Goal: Task Accomplishment & Management: Use online tool/utility

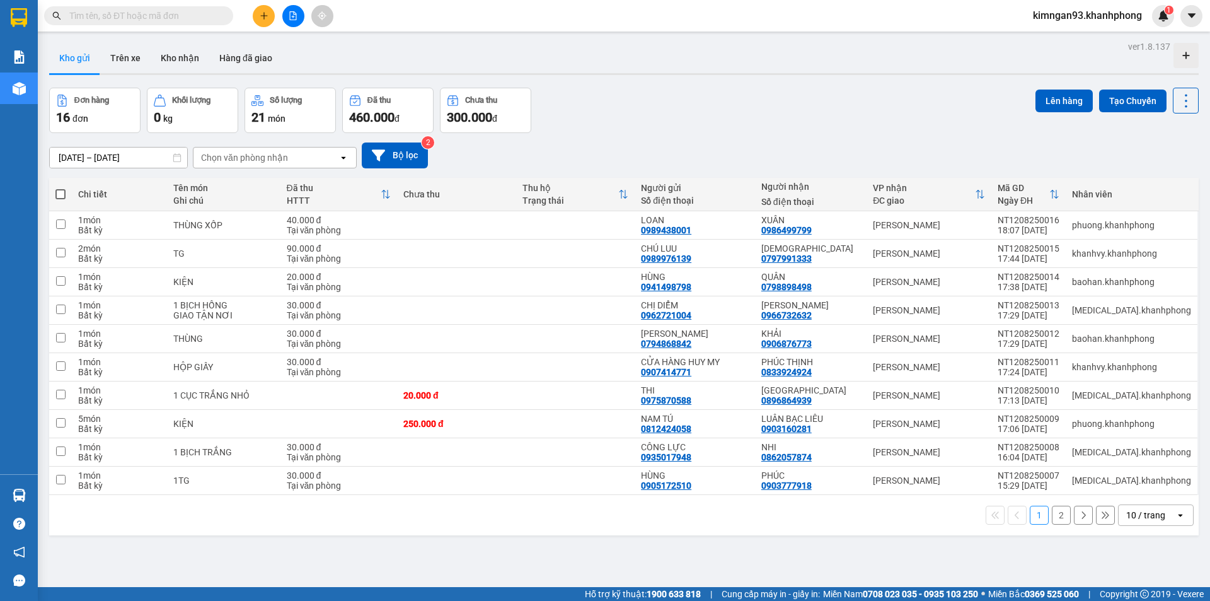
click at [703, 120] on div "Đơn hàng 16 đơn Khối lượng 0 kg Số lượng 21 món Đã thu 460.000 đ Chưa thu 300.0…" at bounding box center [623, 110] width 1149 height 45
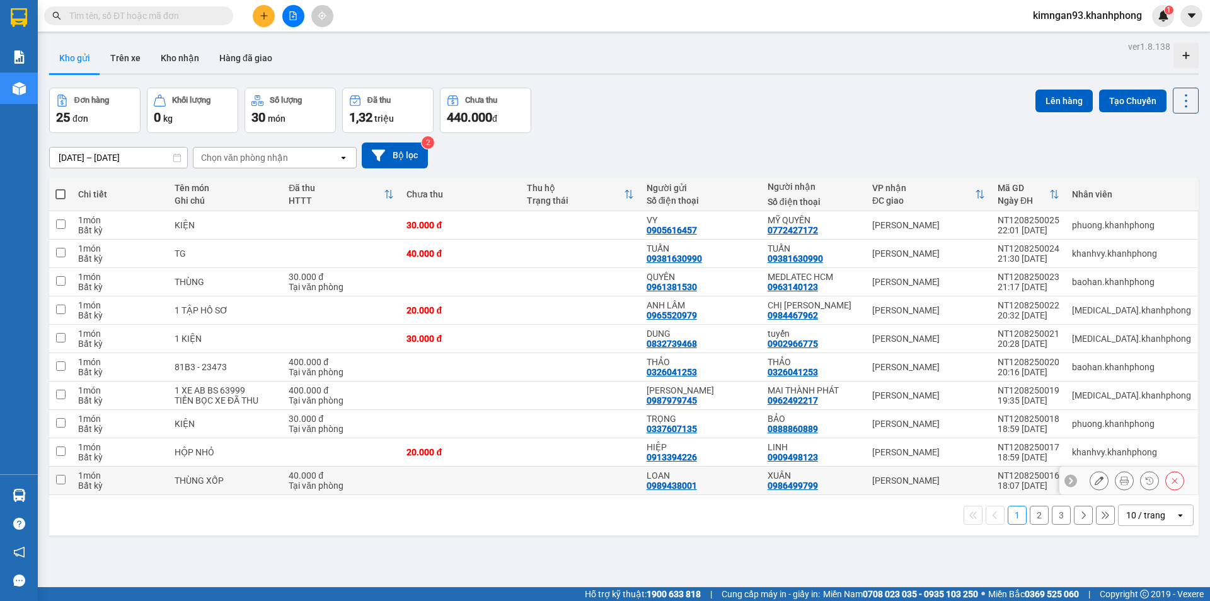
click at [933, 475] on div "[PERSON_NAME]" at bounding box center [928, 480] width 113 height 10
checkbox input "true"
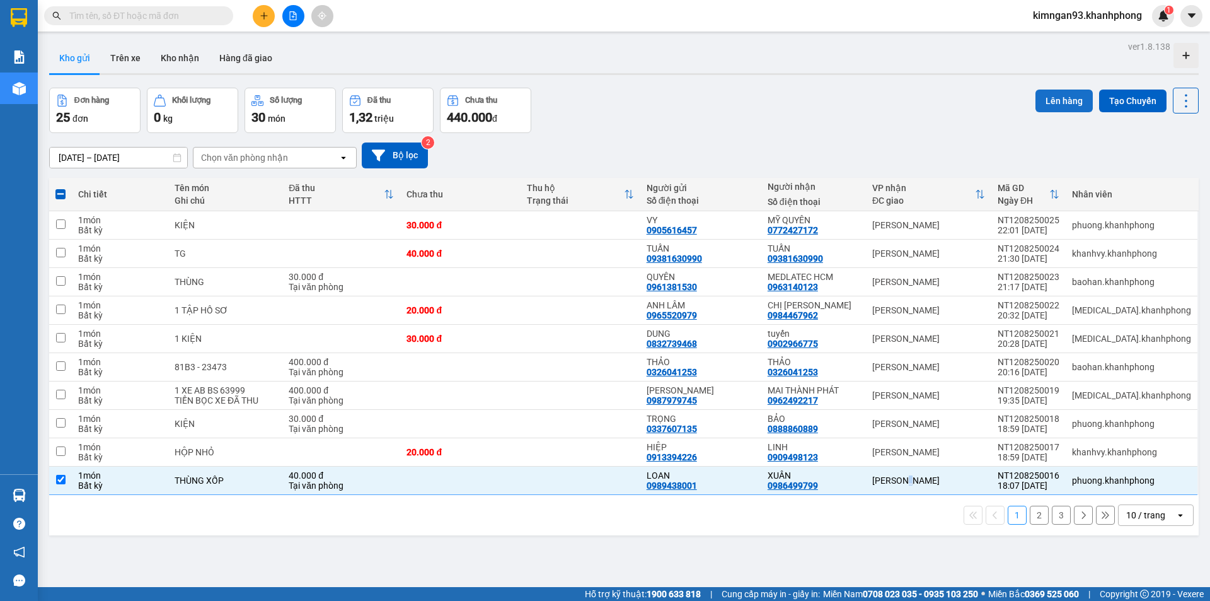
click at [1057, 101] on button "Lên hàng" at bounding box center [1063, 100] width 57 height 23
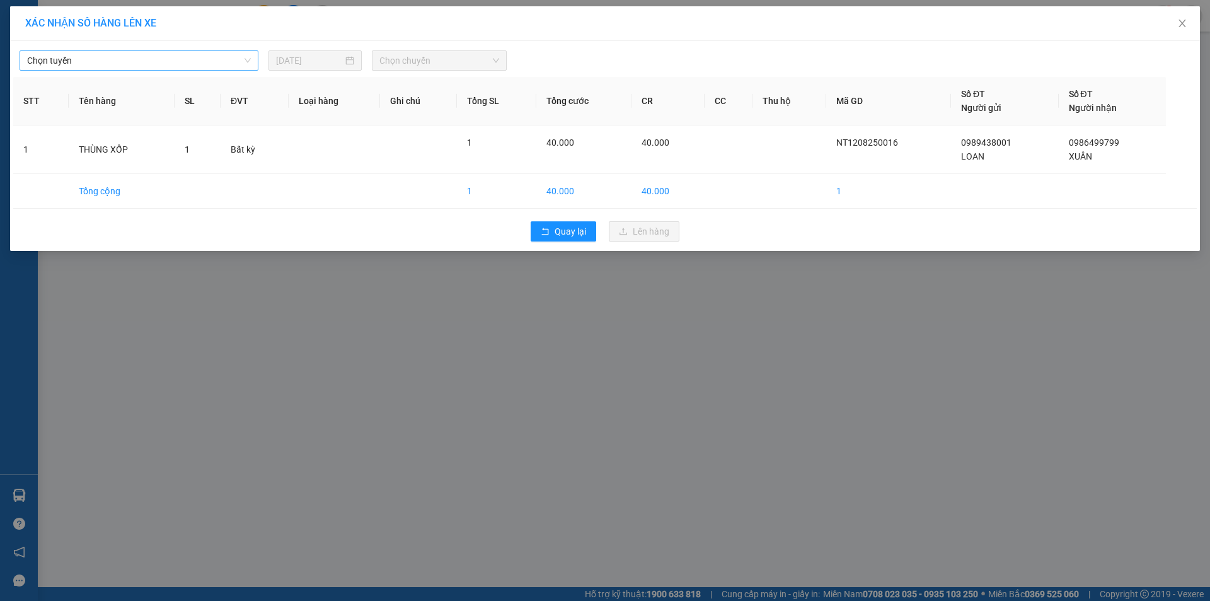
click at [133, 55] on span "Chọn tuyến" at bounding box center [139, 60] width 224 height 19
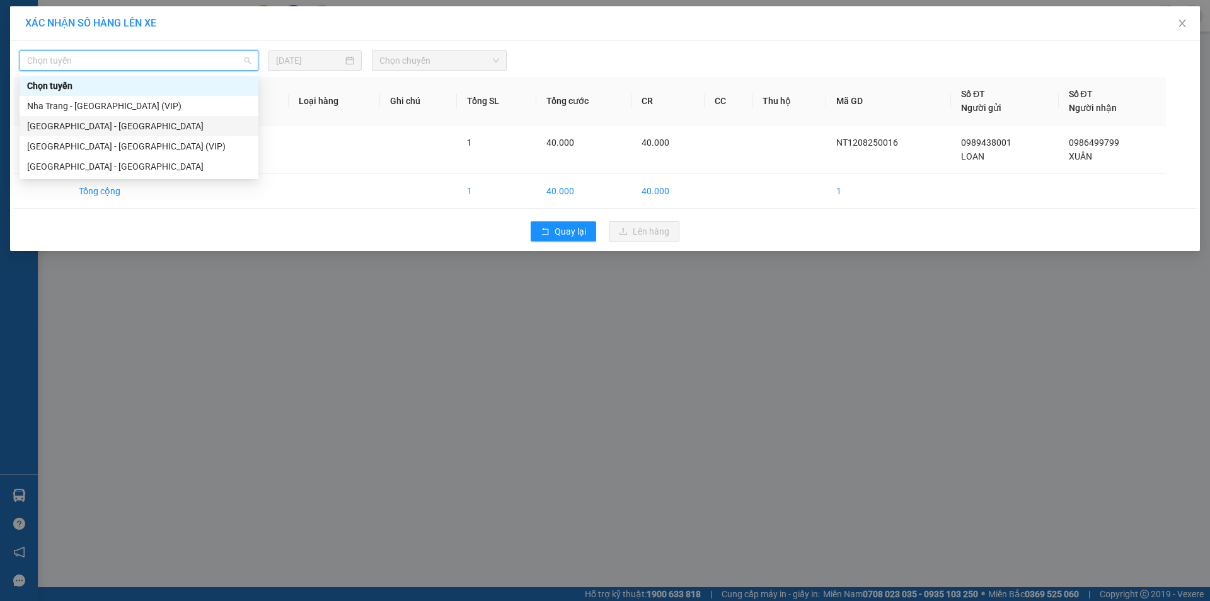
click at [109, 106] on div "Nha Trang - [GEOGRAPHIC_DATA] (VIP)" at bounding box center [139, 106] width 224 height 14
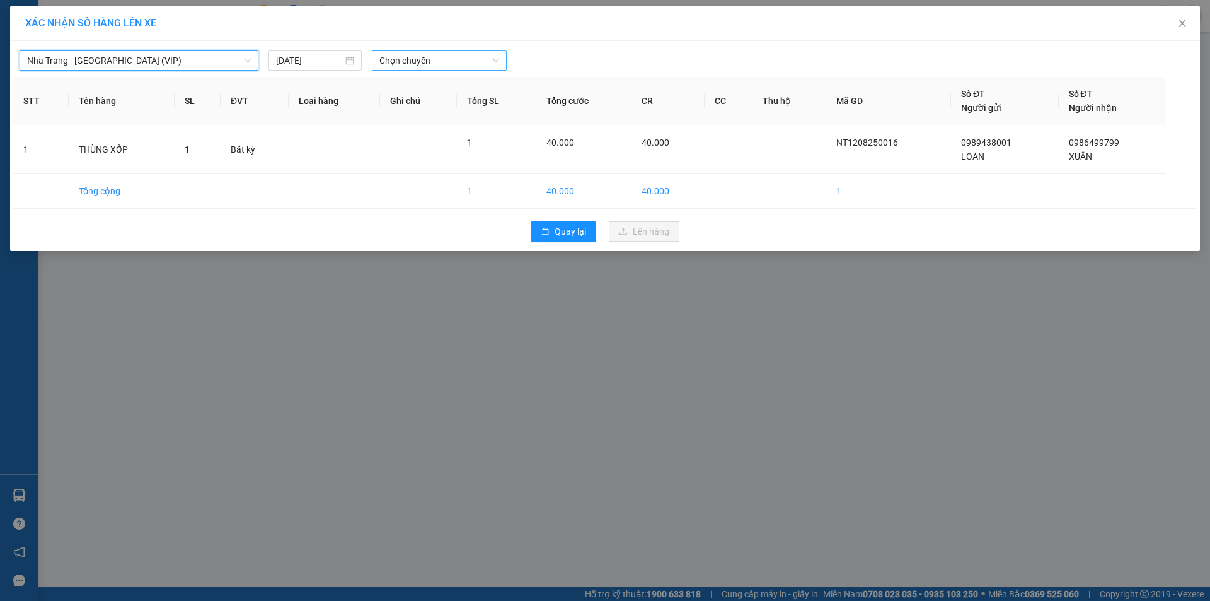
click at [430, 63] on span "Chọn chuyến" at bounding box center [439, 60] width 120 height 19
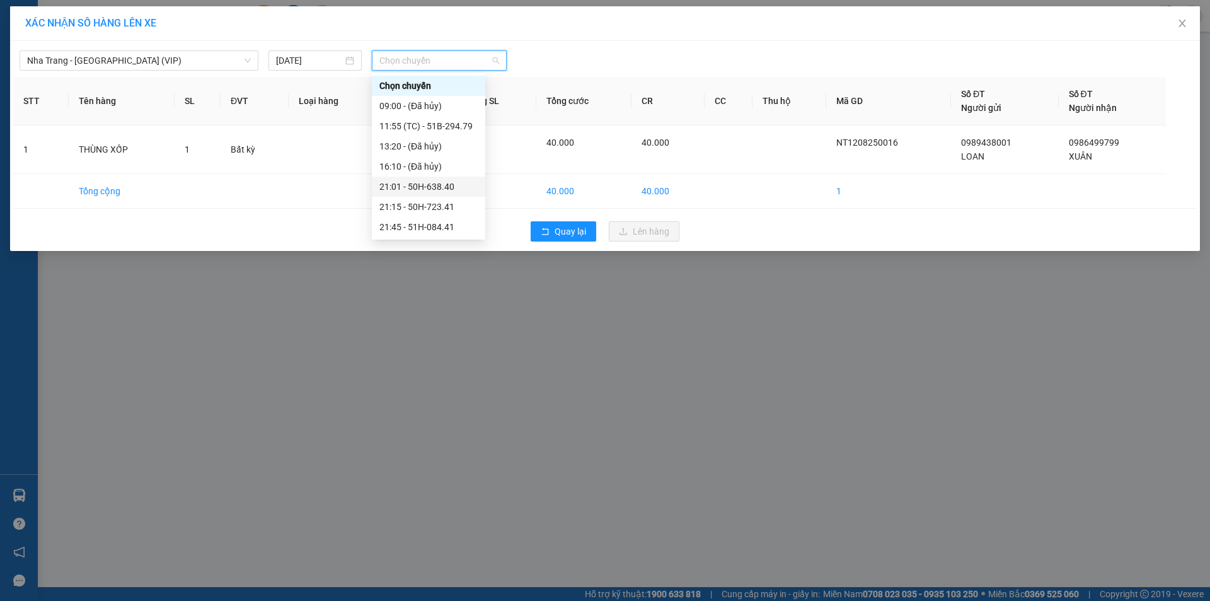
click at [417, 185] on div "21:01 - 50H-638.40" at bounding box center [428, 187] width 98 height 14
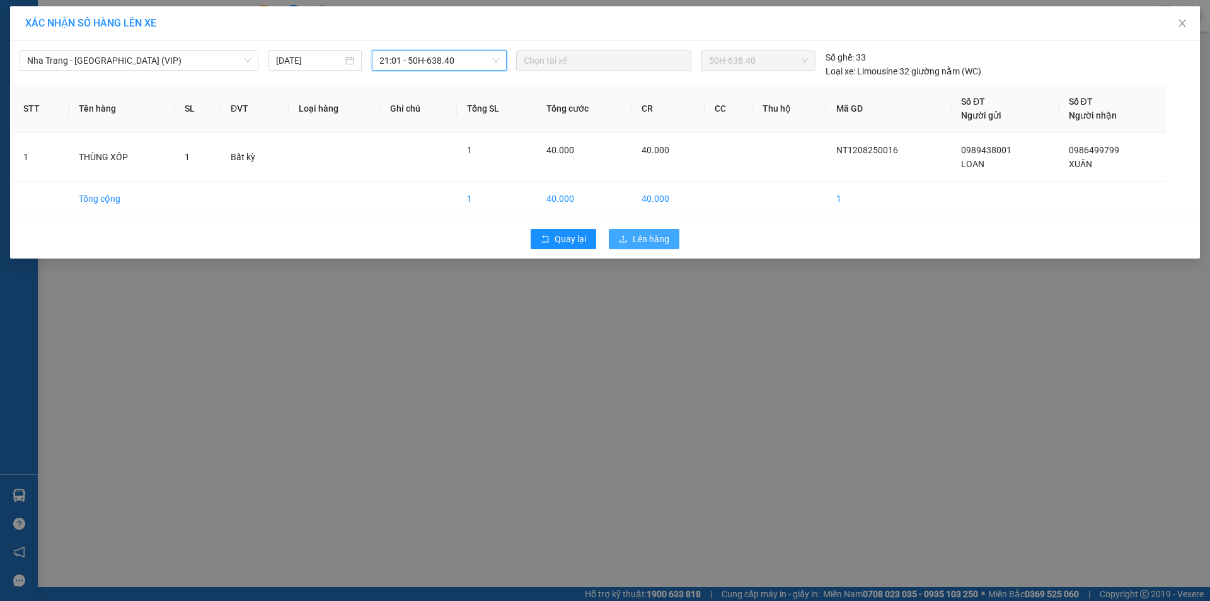
click at [619, 233] on button "Lên hàng" at bounding box center [644, 239] width 71 height 20
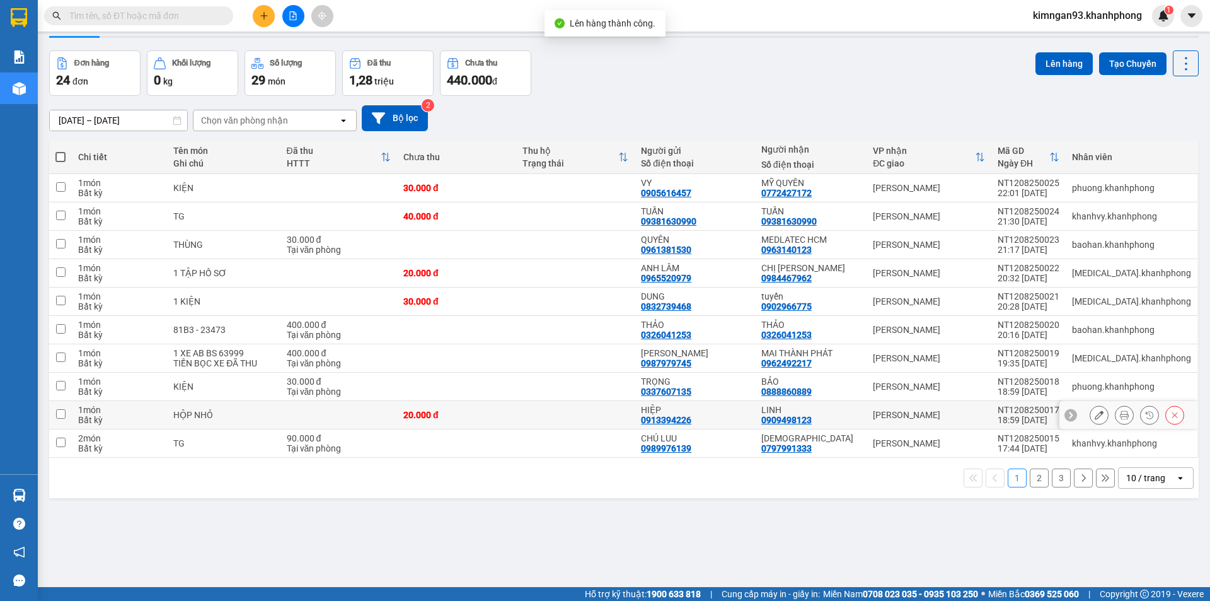
scroll to position [58, 0]
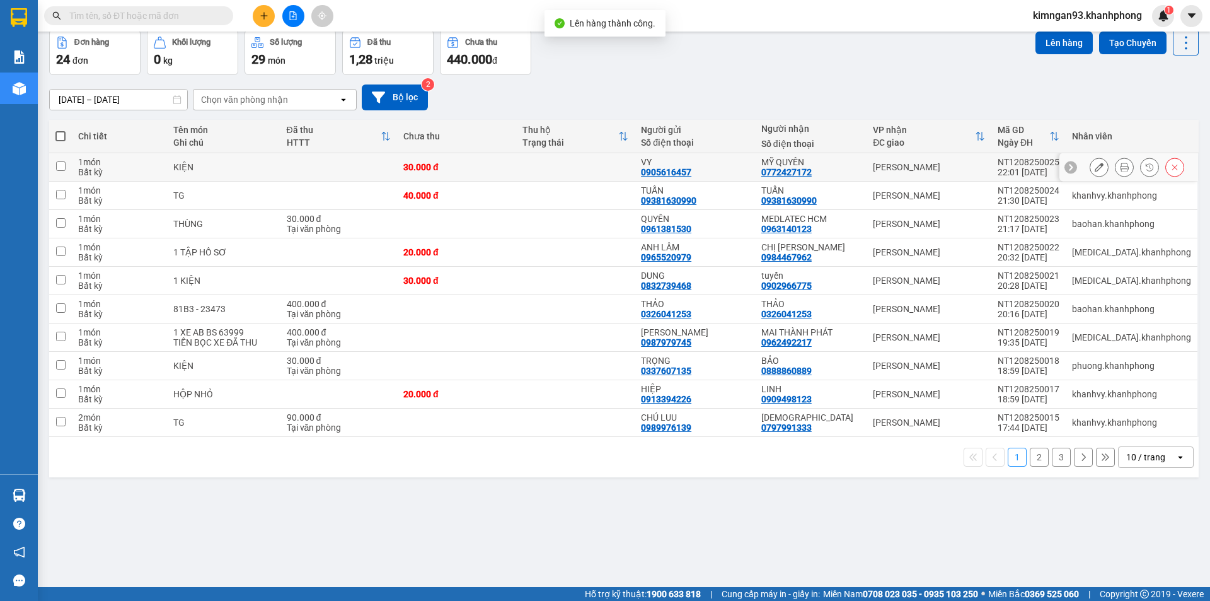
click at [860, 167] on div "MỸ QUYÊN 0772427172" at bounding box center [810, 167] width 99 height 20
checkbox input "true"
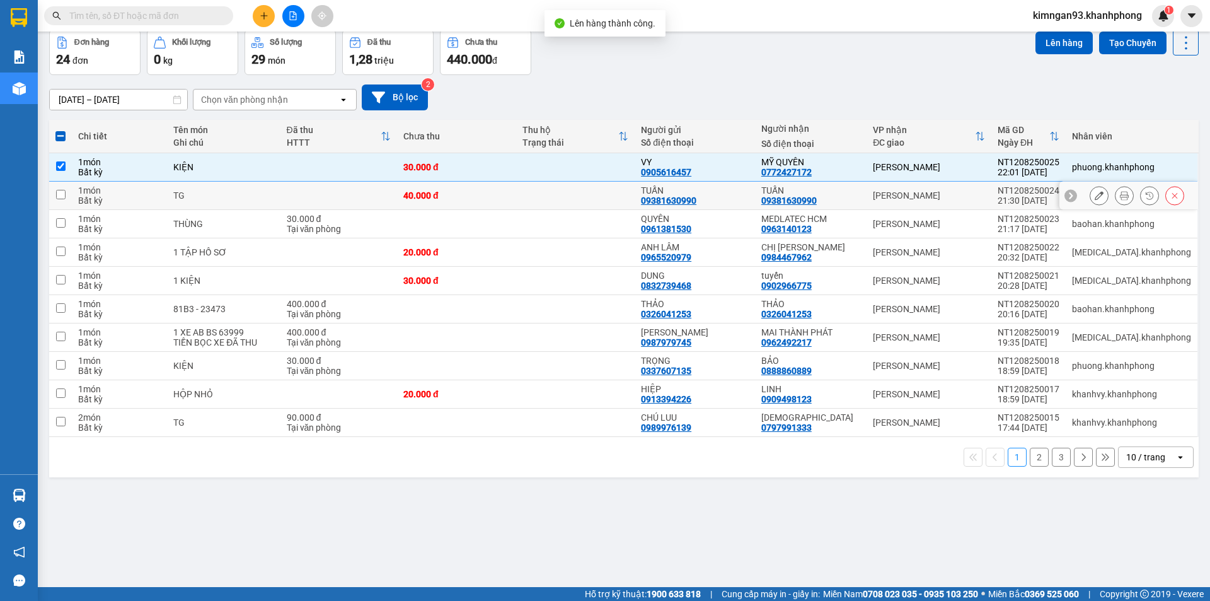
click at [860, 199] on div "TUẤN 09381630990" at bounding box center [810, 195] width 99 height 20
checkbox input "true"
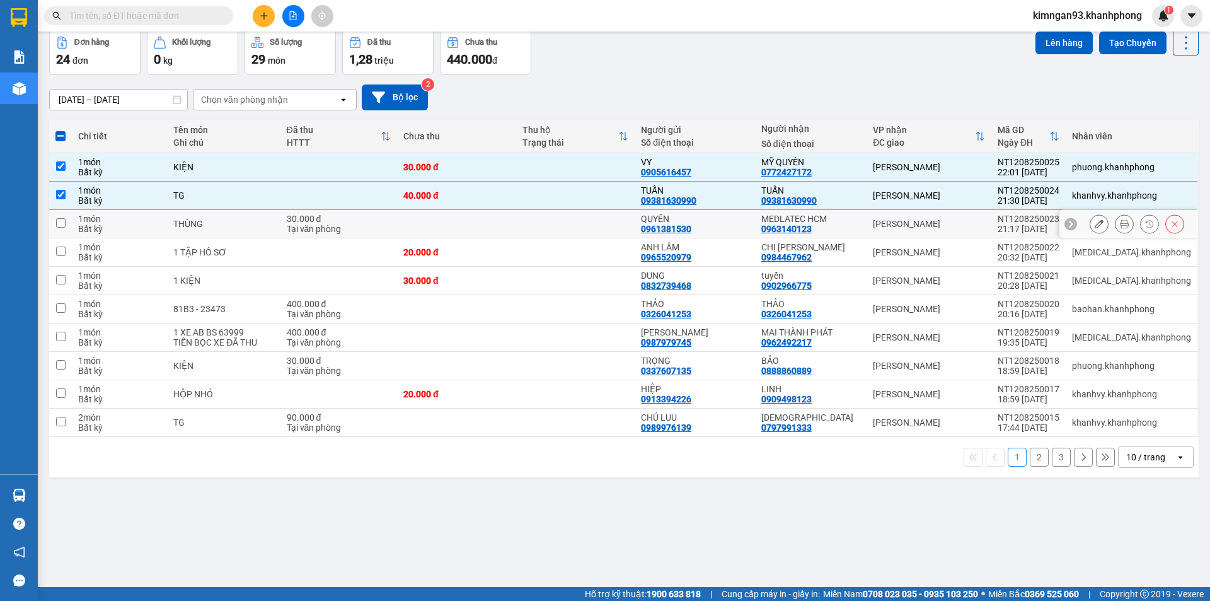
click at [297, 219] on td "30.000 đ Tại văn phòng" at bounding box center [338, 224] width 117 height 28
checkbox input "true"
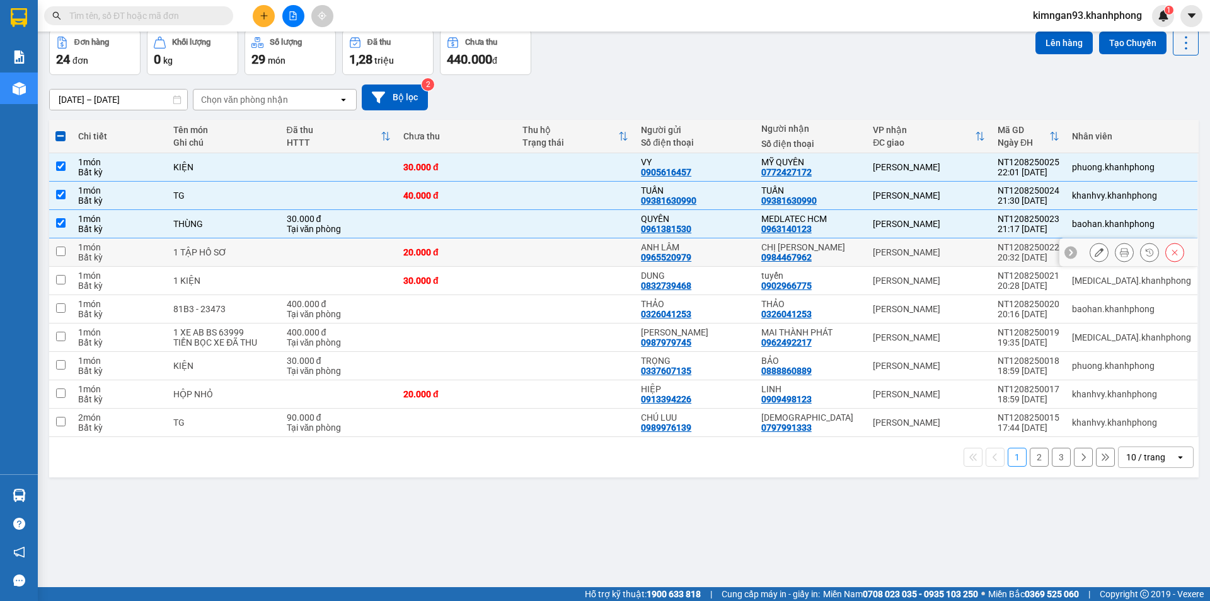
click at [253, 248] on div "1 TẬP HỒ SƠ" at bounding box center [223, 252] width 100 height 10
checkbox input "true"
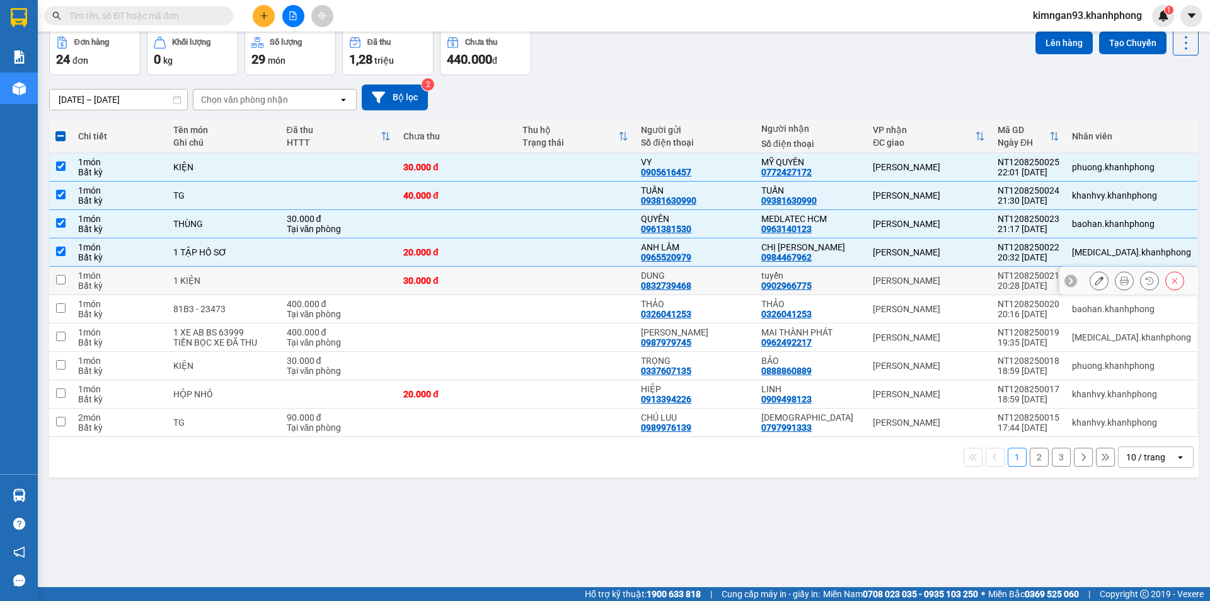
click at [181, 286] on td "1 KIỆN" at bounding box center [223, 281] width 113 height 28
checkbox input "true"
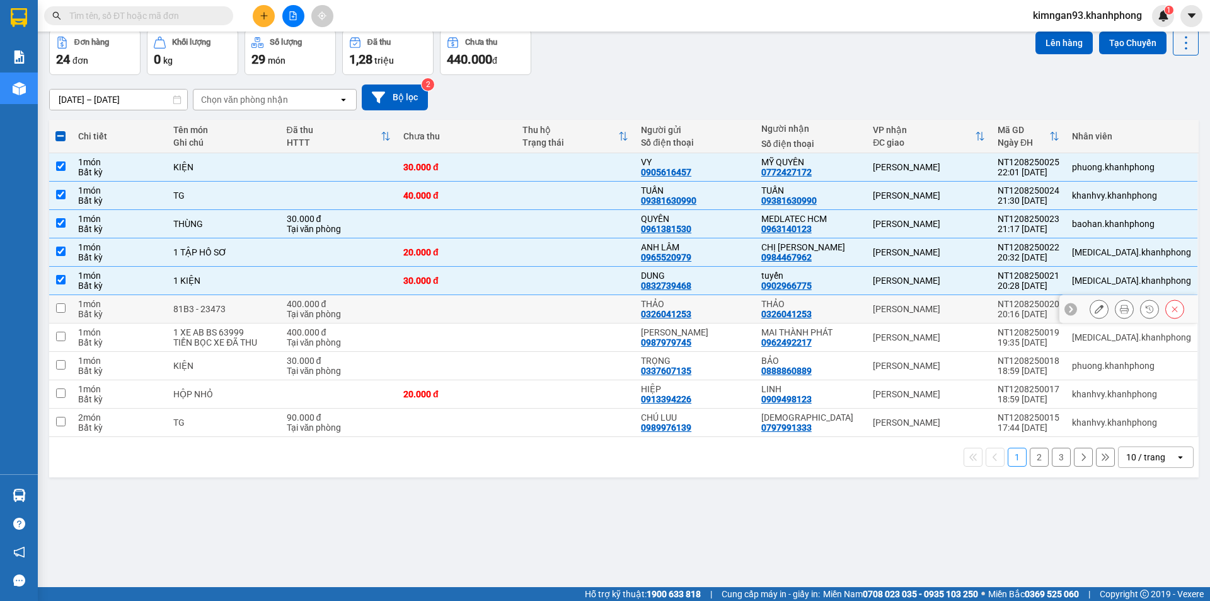
click at [159, 311] on div "Bất kỳ" at bounding box center [119, 314] width 83 height 10
checkbox input "true"
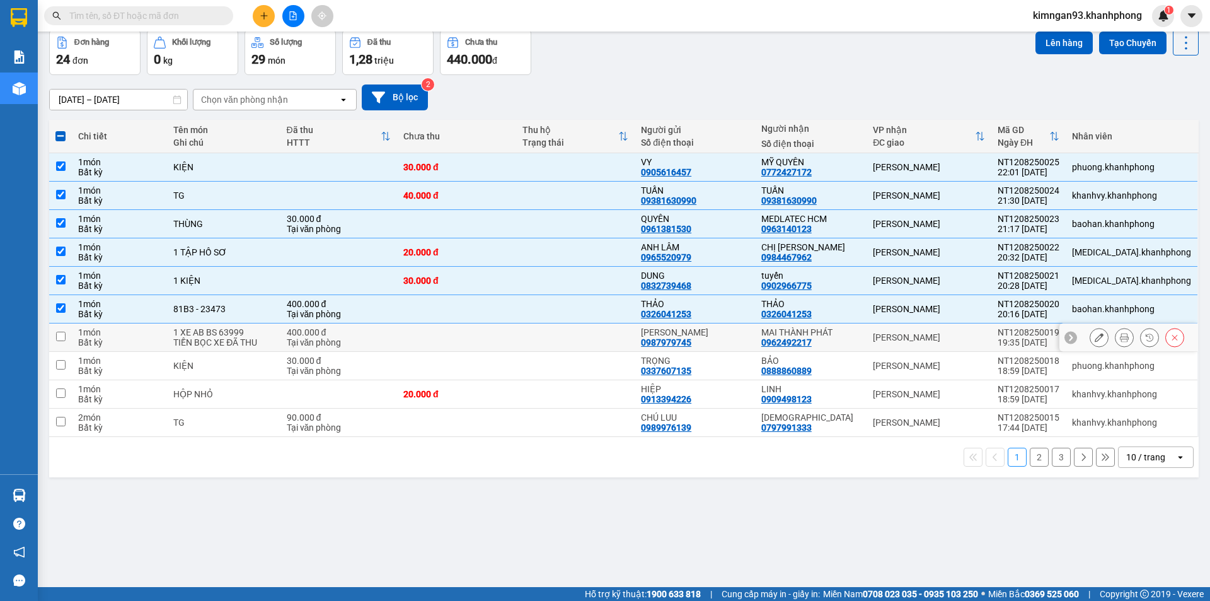
click at [135, 343] on div "Bất kỳ" at bounding box center [119, 342] width 83 height 10
checkbox input "true"
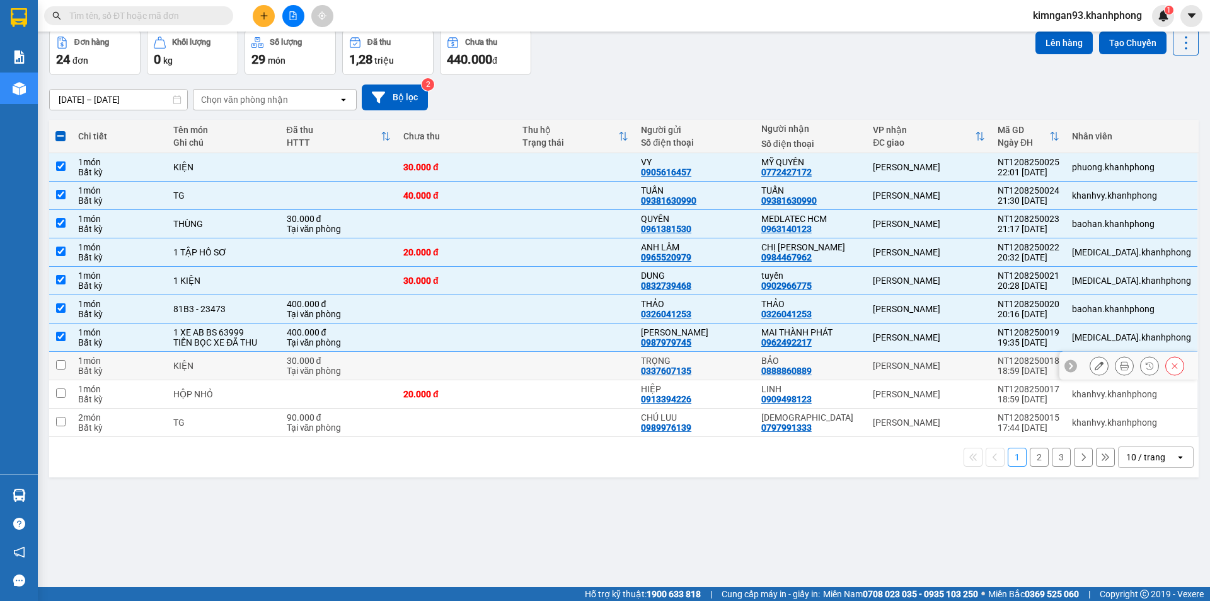
click at [113, 364] on div "1 món" at bounding box center [119, 360] width 83 height 10
checkbox input "true"
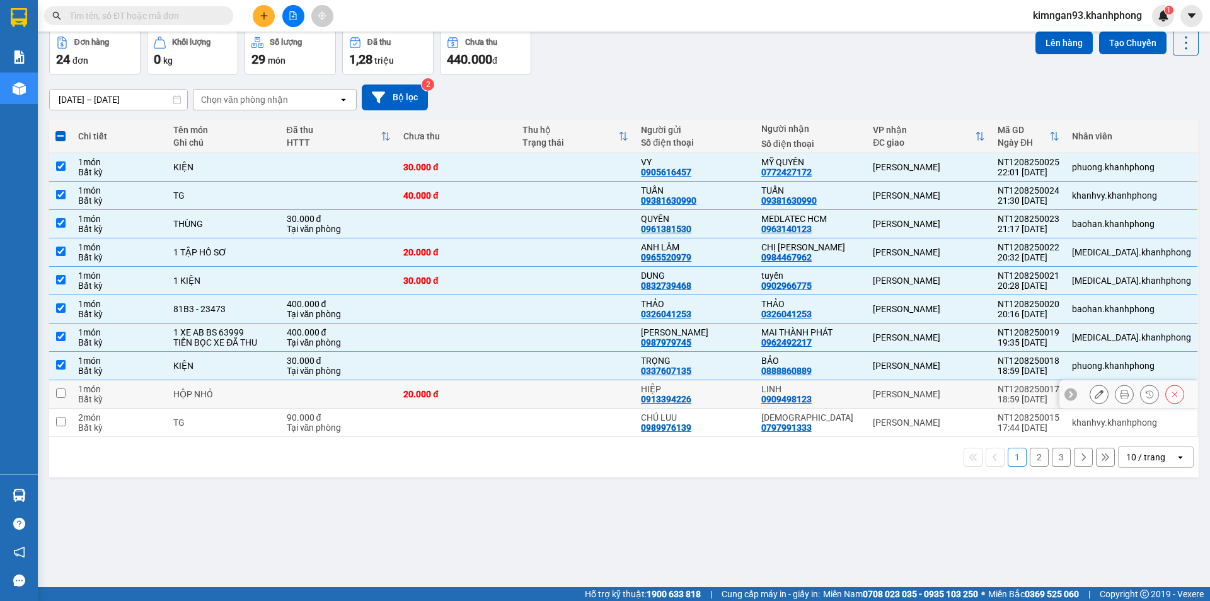
click at [105, 396] on div "Bất kỳ" at bounding box center [119, 399] width 83 height 10
checkbox input "true"
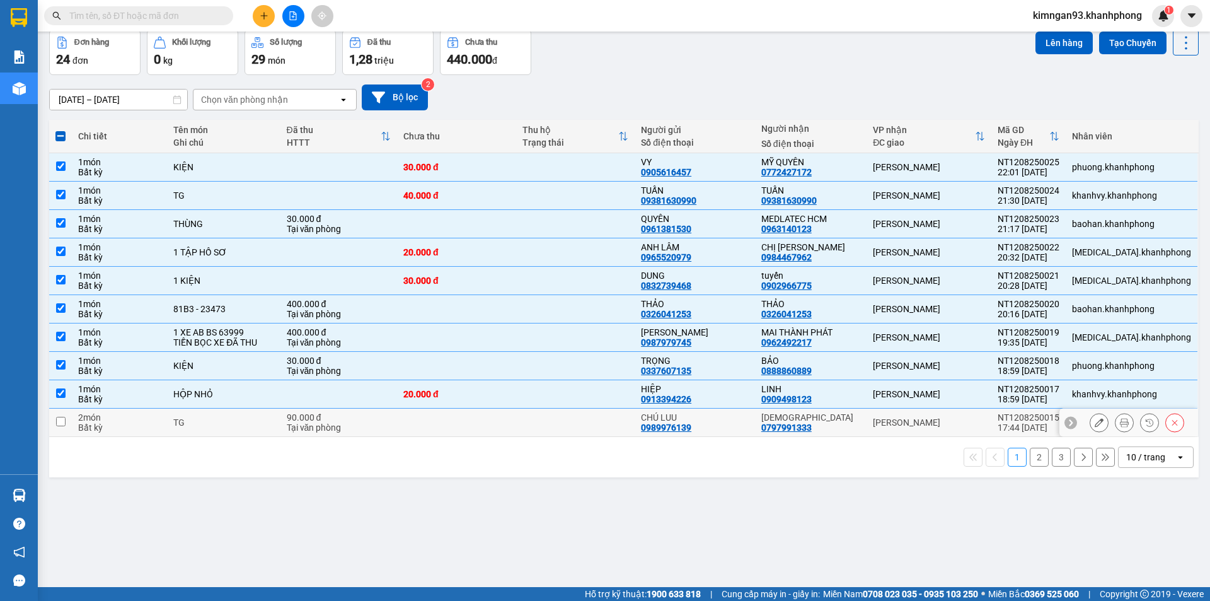
click at [107, 423] on div "Bất kỳ" at bounding box center [119, 427] width 83 height 10
checkbox input "true"
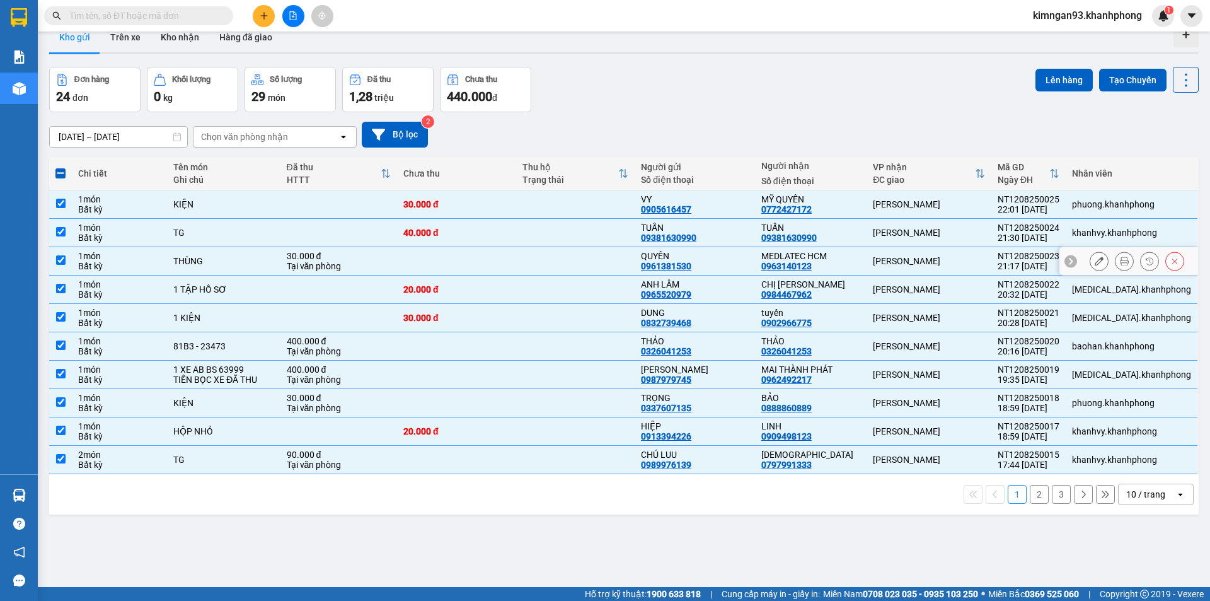
scroll to position [0, 0]
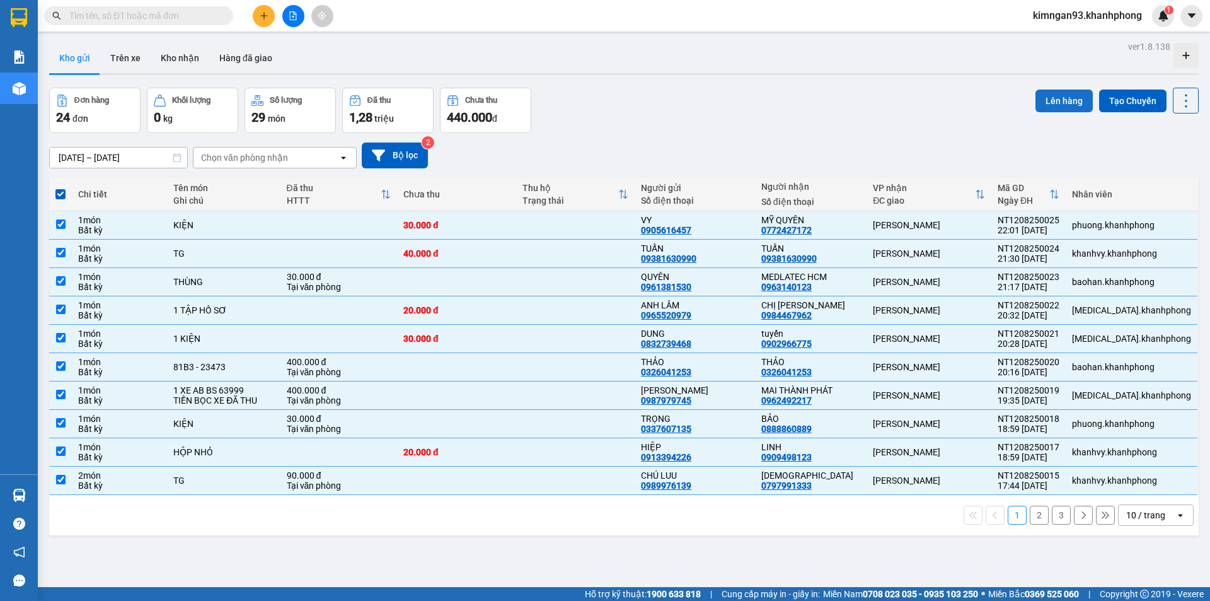
click at [1035, 100] on button "Lên hàng" at bounding box center [1063, 100] width 57 height 23
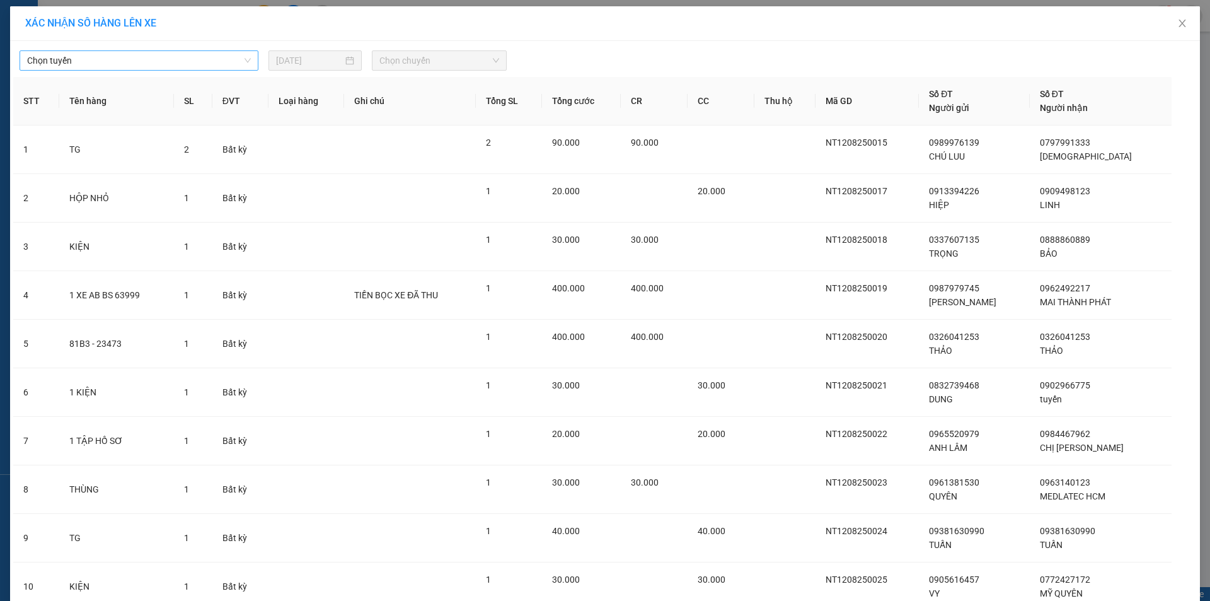
click at [178, 57] on span "Chọn tuyến" at bounding box center [139, 60] width 224 height 19
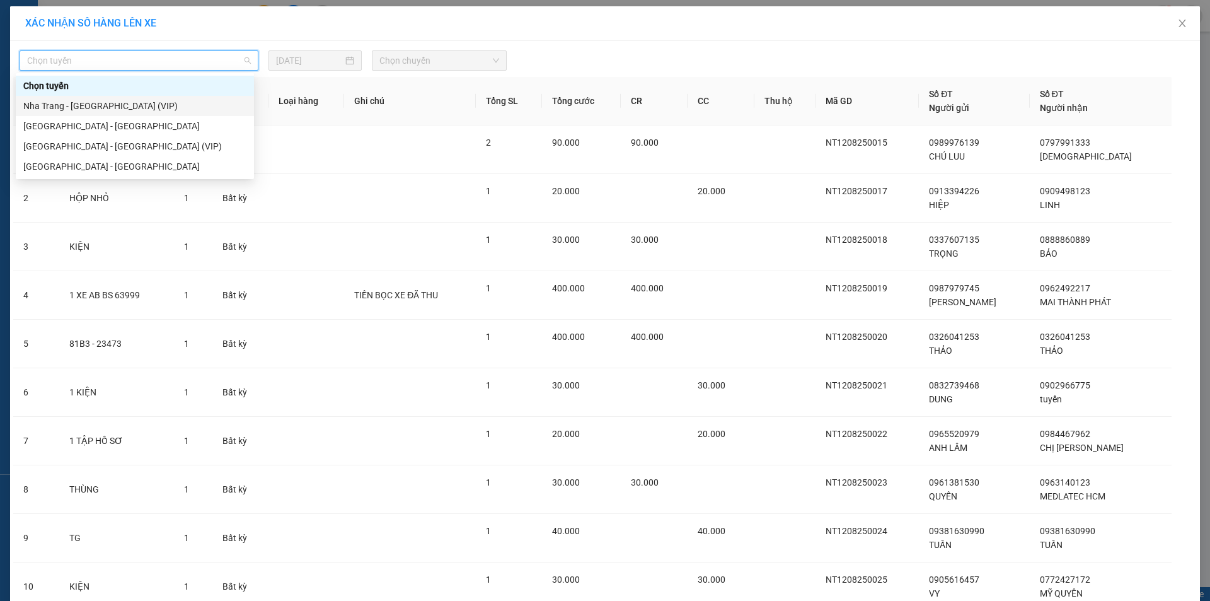
click at [129, 105] on div "Nha Trang - [GEOGRAPHIC_DATA] (VIP)" at bounding box center [134, 106] width 223 height 14
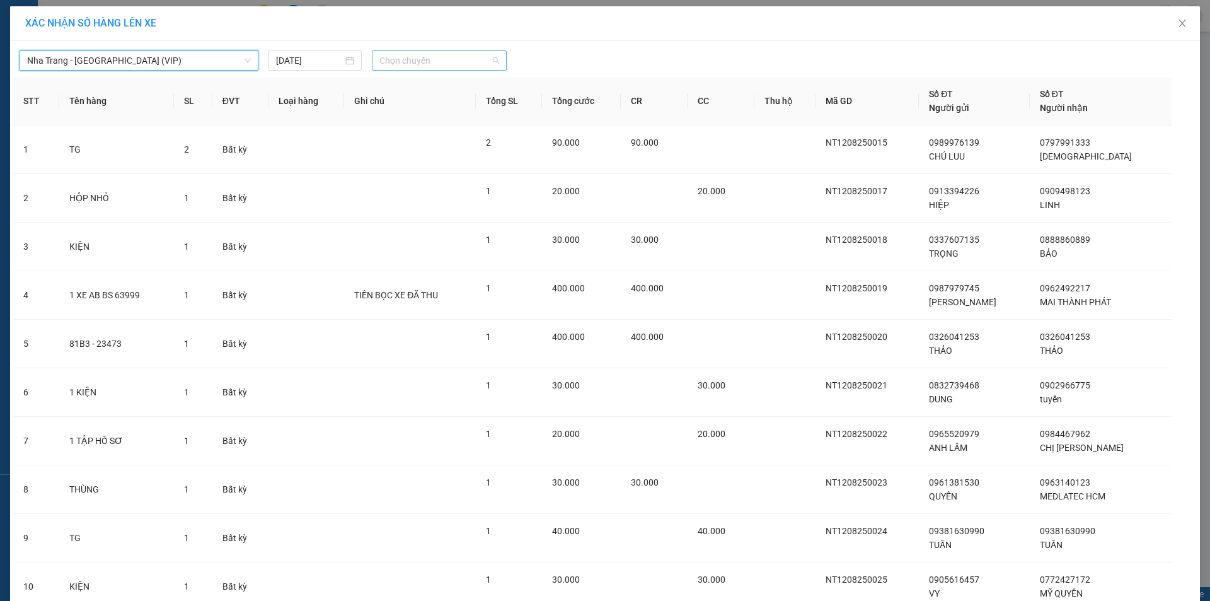
click at [423, 65] on span "Chọn chuyến" at bounding box center [439, 60] width 120 height 19
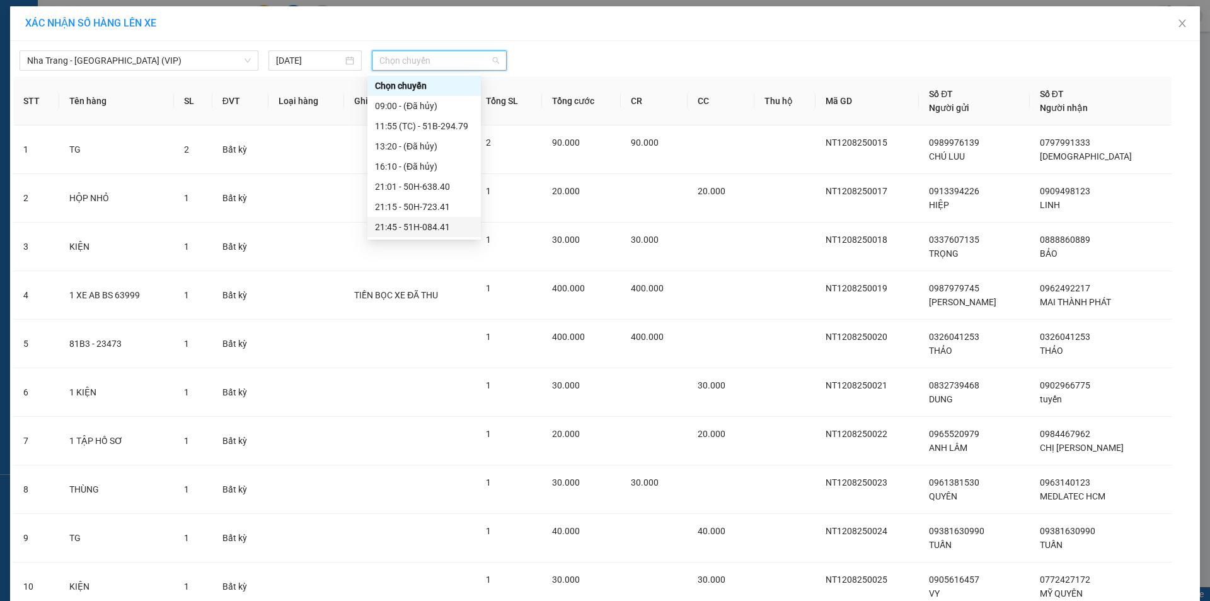
click at [412, 221] on div "21:45 - 51H-084.41" at bounding box center [424, 227] width 98 height 14
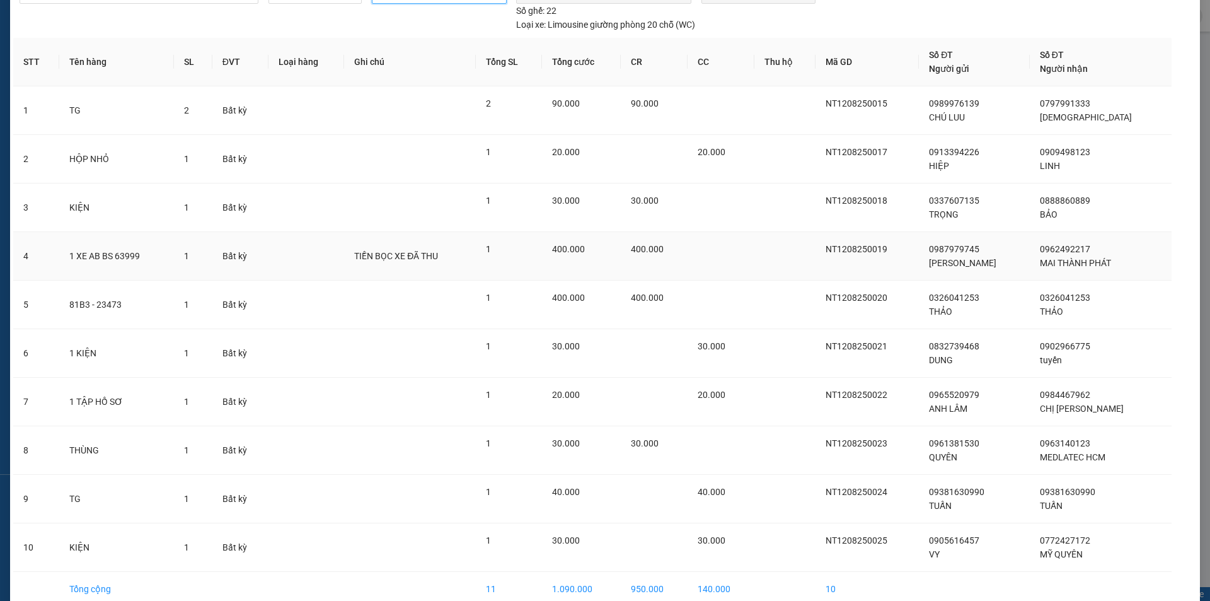
scroll to position [130, 0]
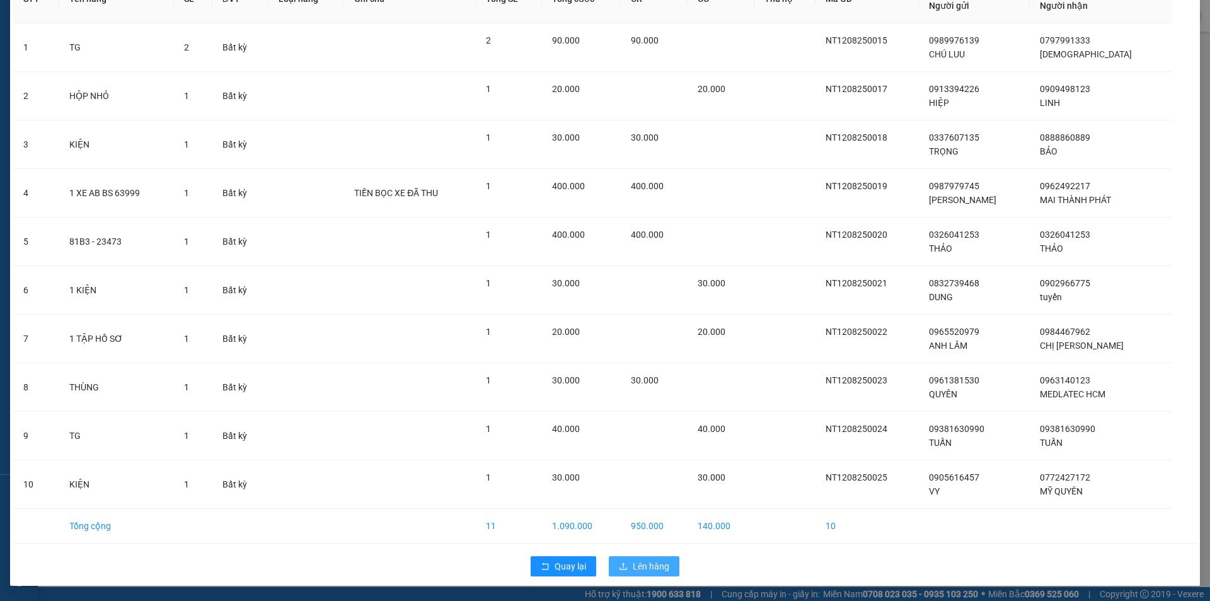
click at [652, 564] on span "Lên hàng" at bounding box center [651, 566] width 37 height 14
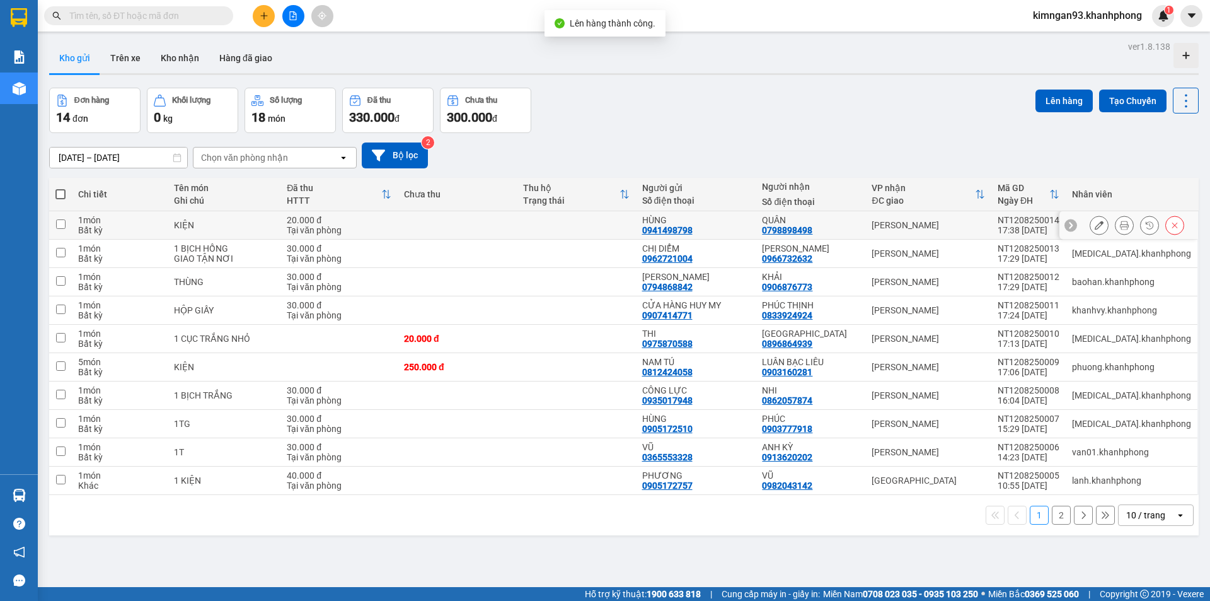
click at [953, 231] on td "[PERSON_NAME]" at bounding box center [927, 225] width 125 height 28
checkbox input "true"
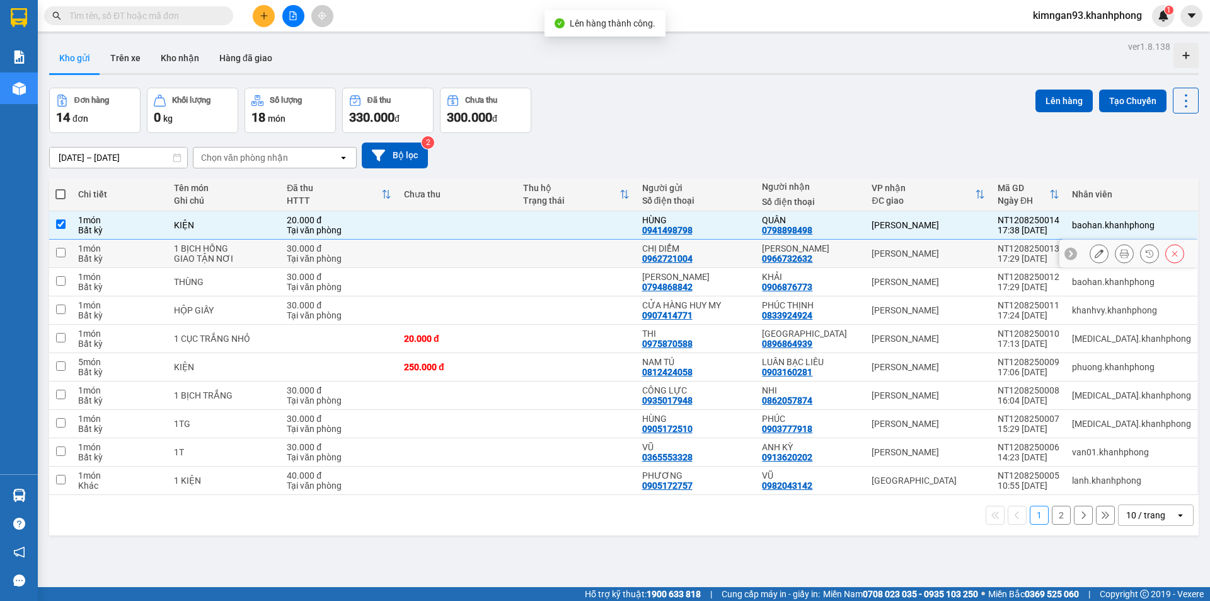
click at [931, 255] on div "[PERSON_NAME]" at bounding box center [927, 253] width 113 height 10
checkbox input "true"
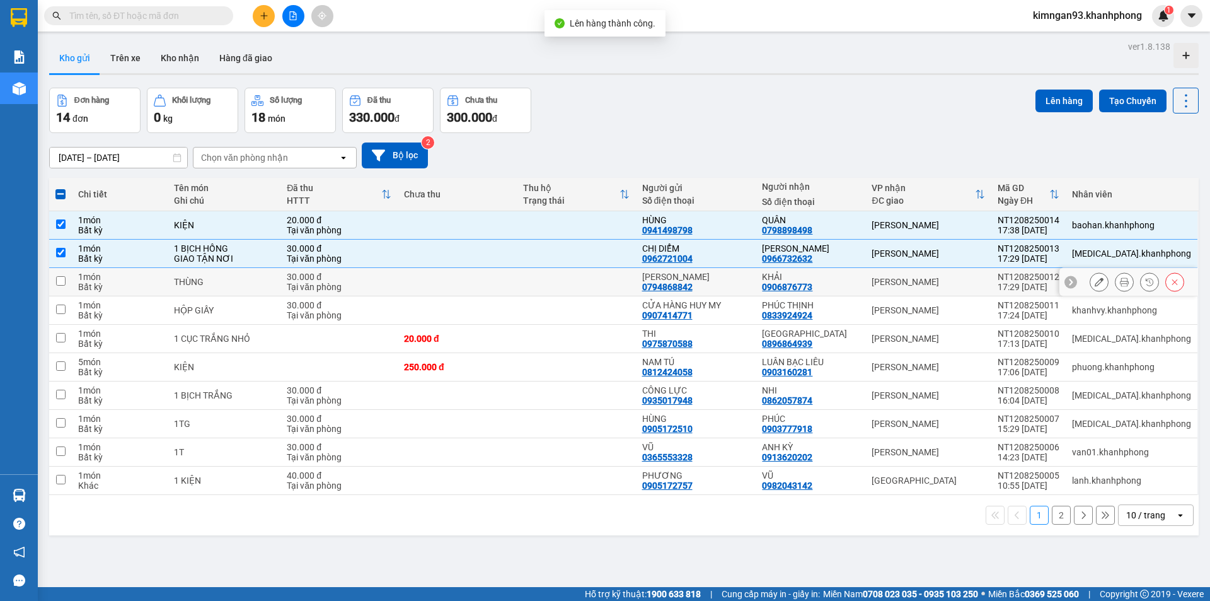
click at [929, 290] on td "[PERSON_NAME]" at bounding box center [927, 282] width 125 height 28
checkbox input "true"
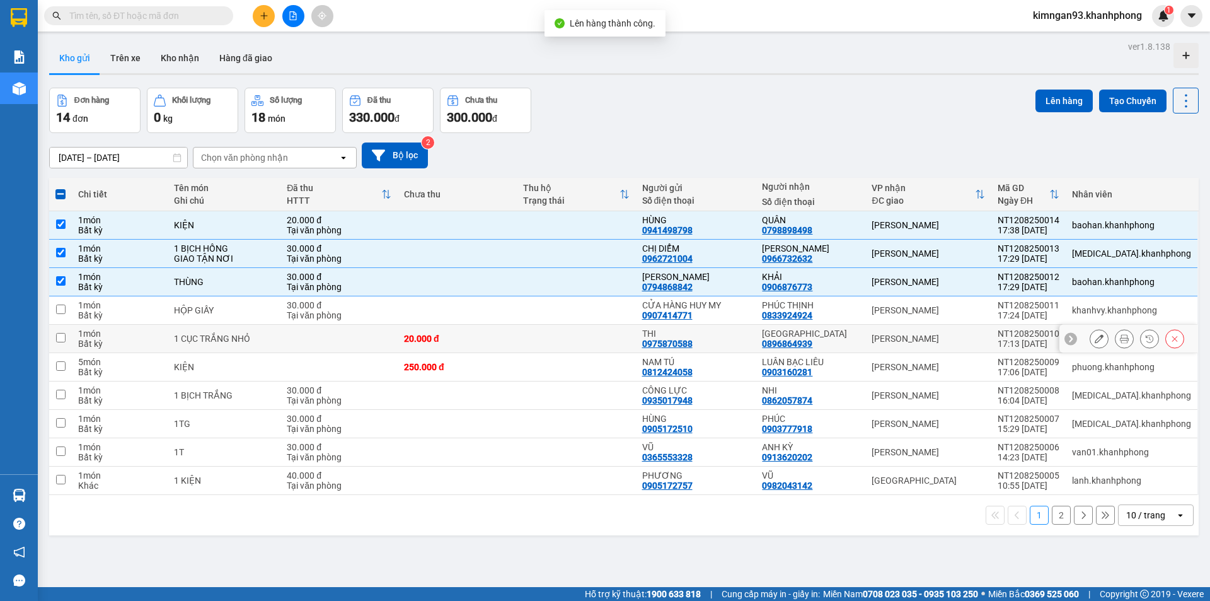
click at [921, 340] on div "[PERSON_NAME]" at bounding box center [927, 338] width 113 height 10
checkbox input "true"
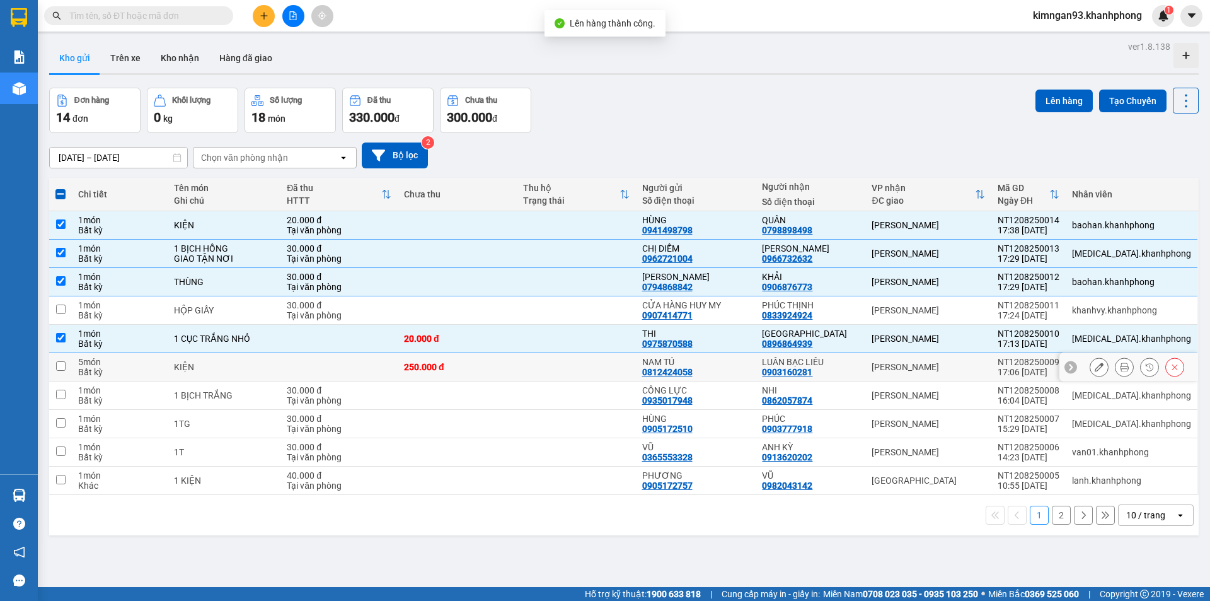
click at [922, 370] on div "[PERSON_NAME]" at bounding box center [927, 367] width 113 height 10
checkbox input "true"
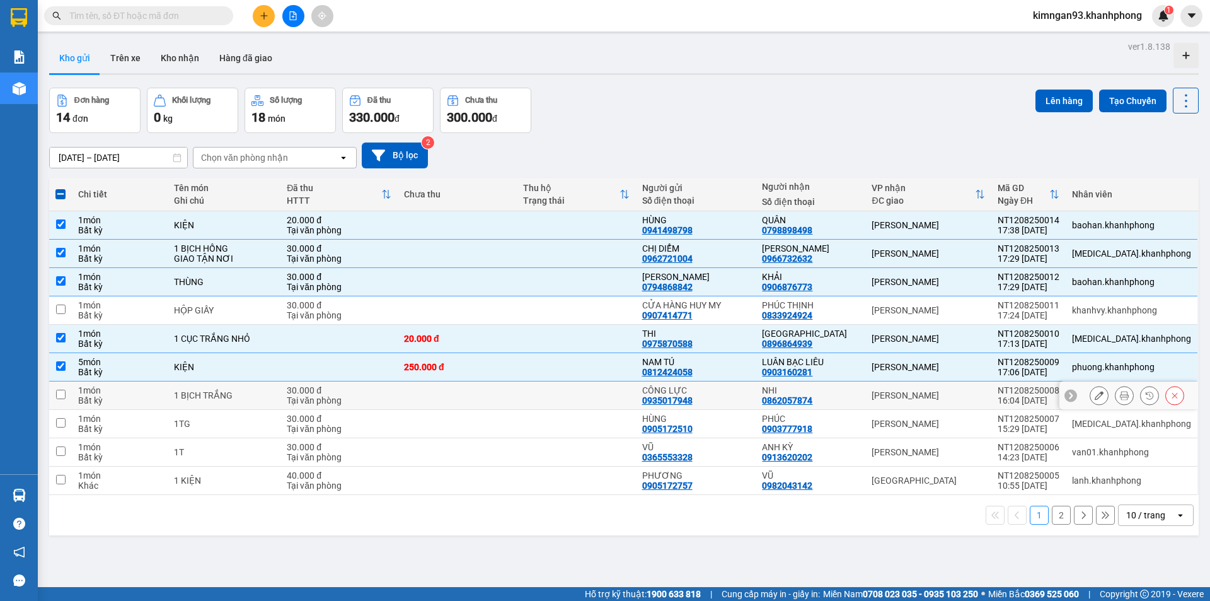
click at [928, 399] on div "[PERSON_NAME]" at bounding box center [927, 395] width 113 height 10
checkbox input "true"
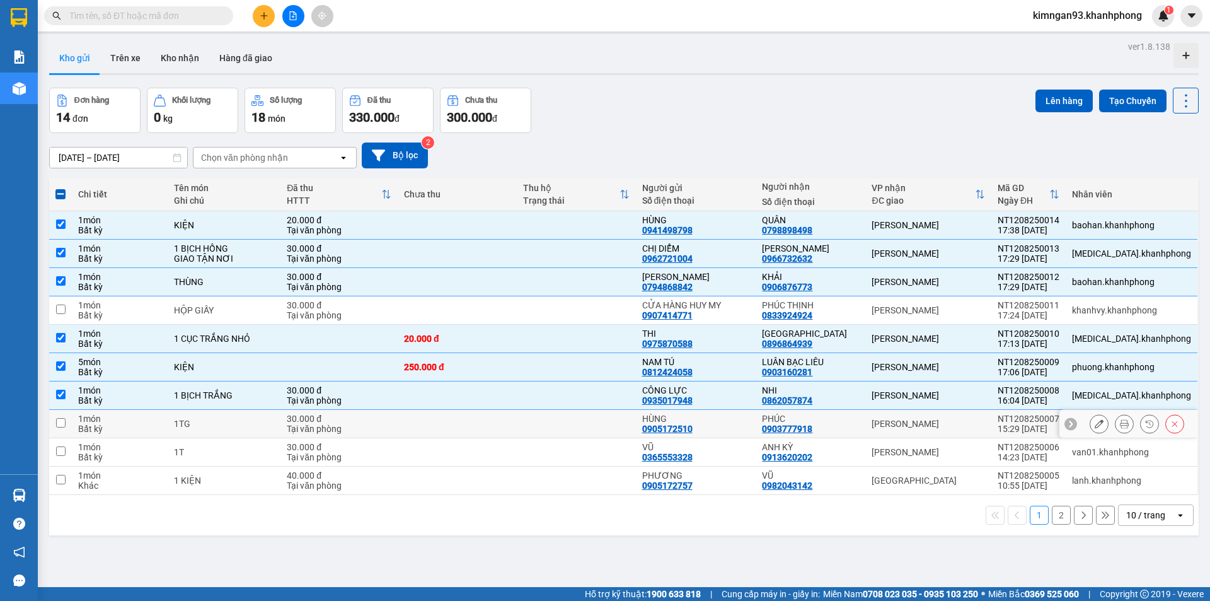
drag, startPoint x: 929, startPoint y: 418, endPoint x: 934, endPoint y: 457, distance: 39.4
click at [929, 420] on div "[PERSON_NAME]" at bounding box center [927, 423] width 113 height 10
checkbox input "true"
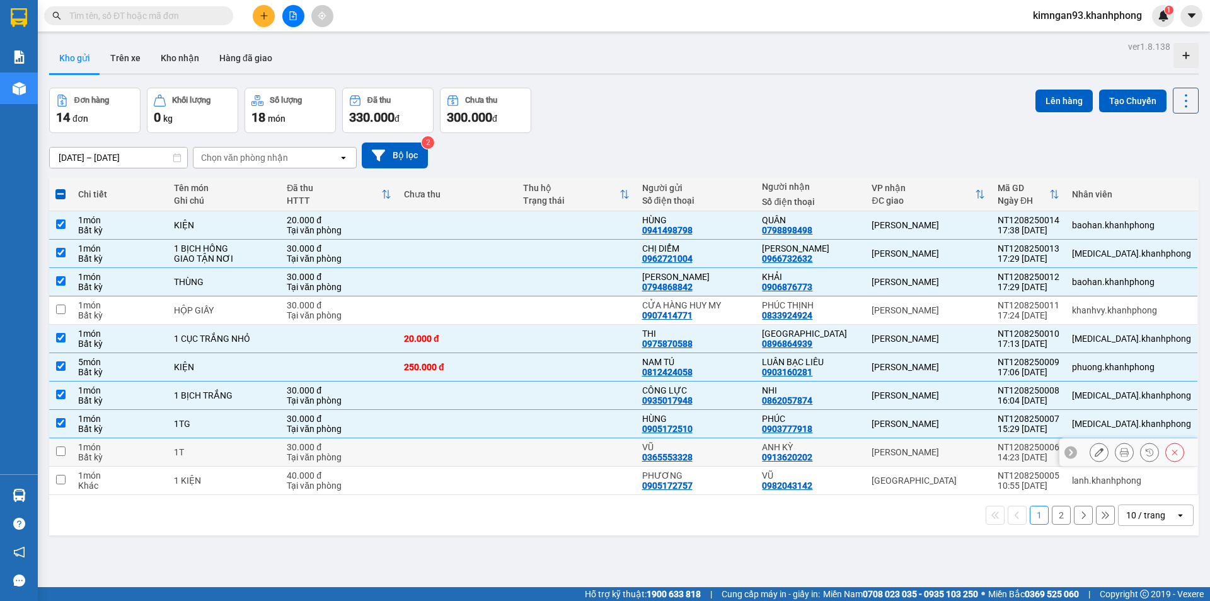
click at [934, 457] on div "[PERSON_NAME]" at bounding box center [927, 452] width 113 height 10
checkbox input "true"
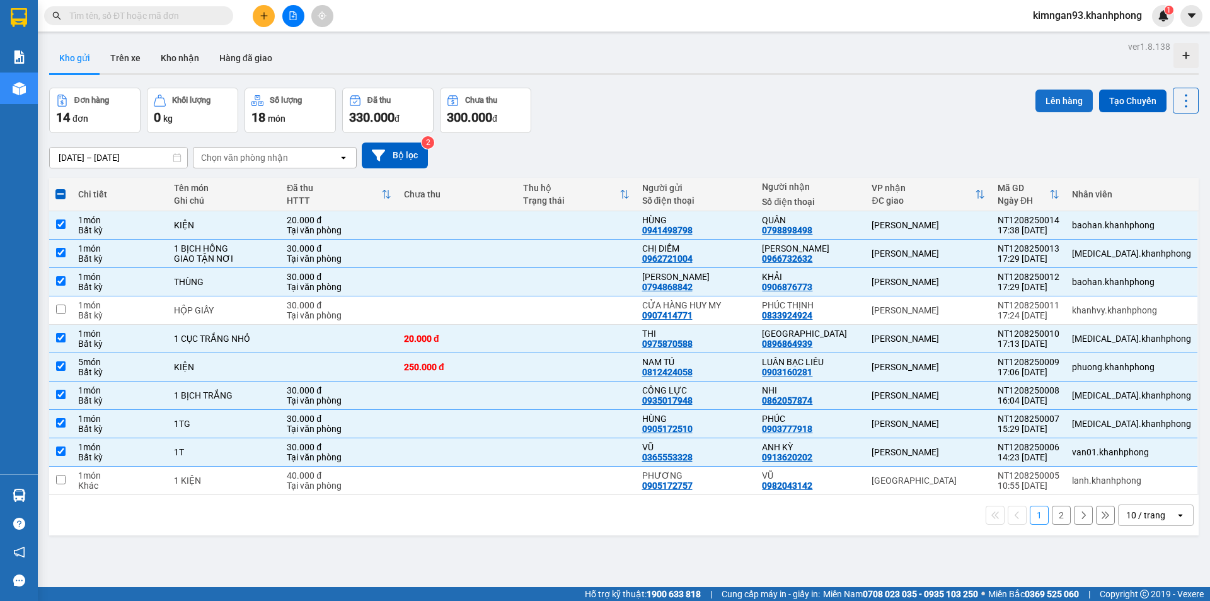
click at [1043, 100] on button "Lên hàng" at bounding box center [1063, 100] width 57 height 23
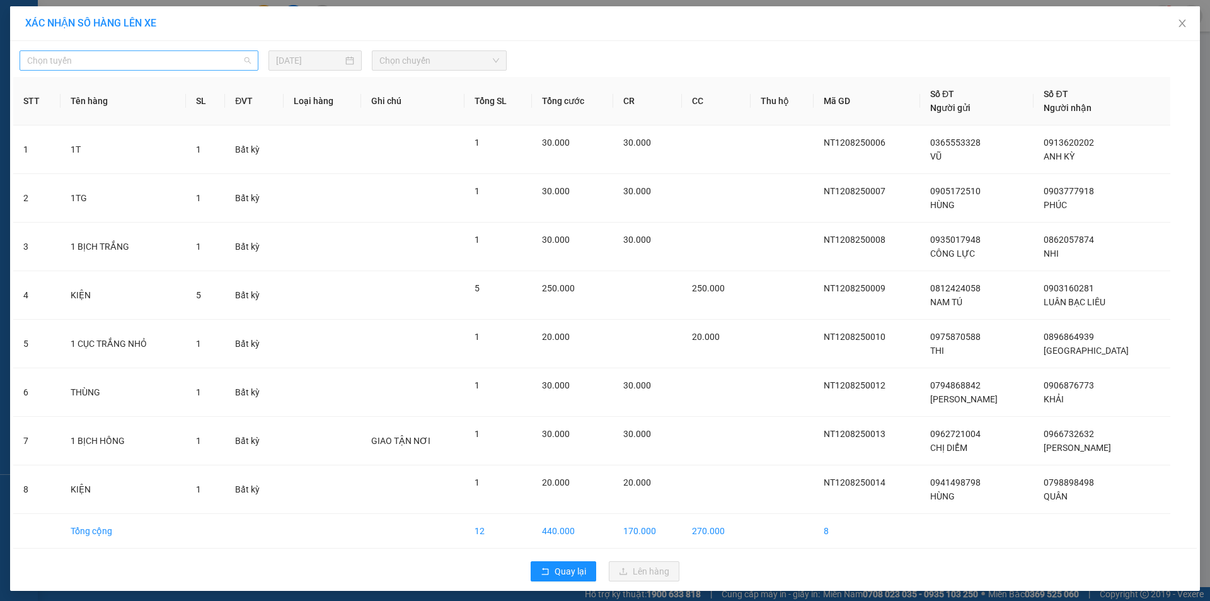
click at [194, 60] on span "Chọn tuyến" at bounding box center [139, 60] width 224 height 19
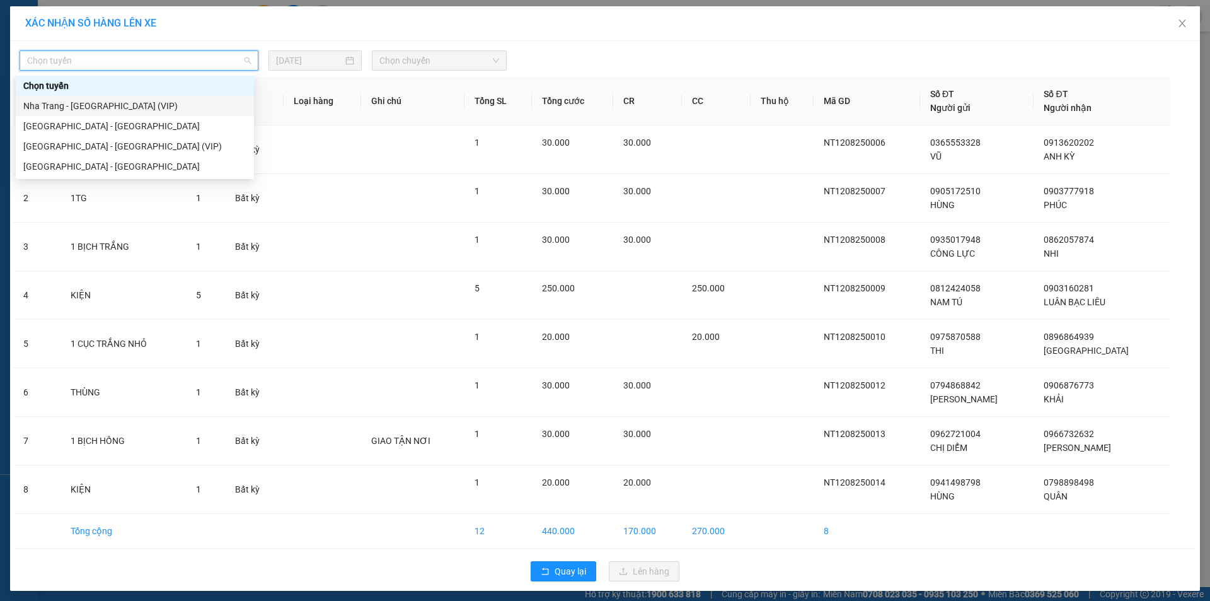
click at [119, 105] on div "Nha Trang - [GEOGRAPHIC_DATA] (VIP)" at bounding box center [134, 106] width 223 height 14
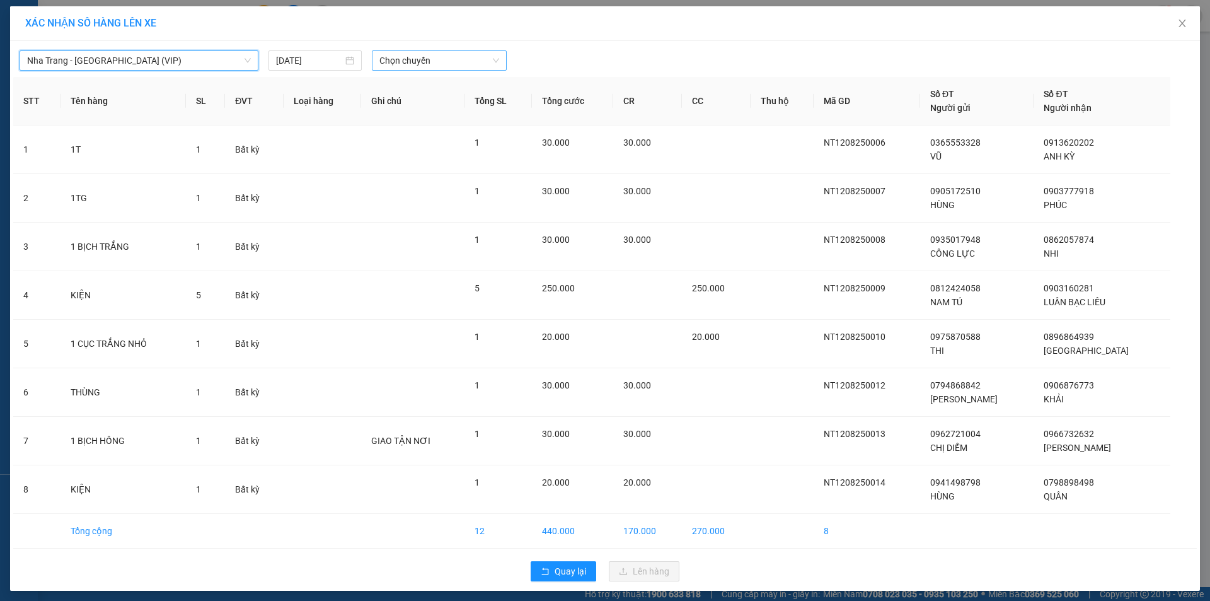
click at [421, 62] on span "Chọn chuyến" at bounding box center [439, 60] width 120 height 19
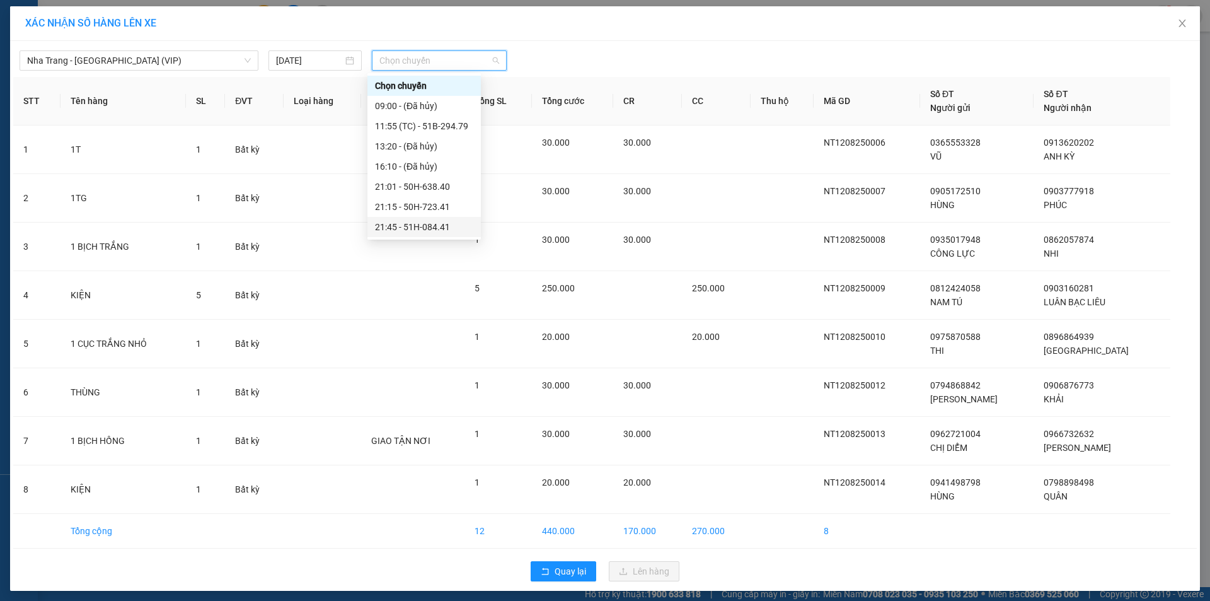
click at [391, 229] on div "21:45 - 51H-084.41" at bounding box center [424, 227] width 98 height 14
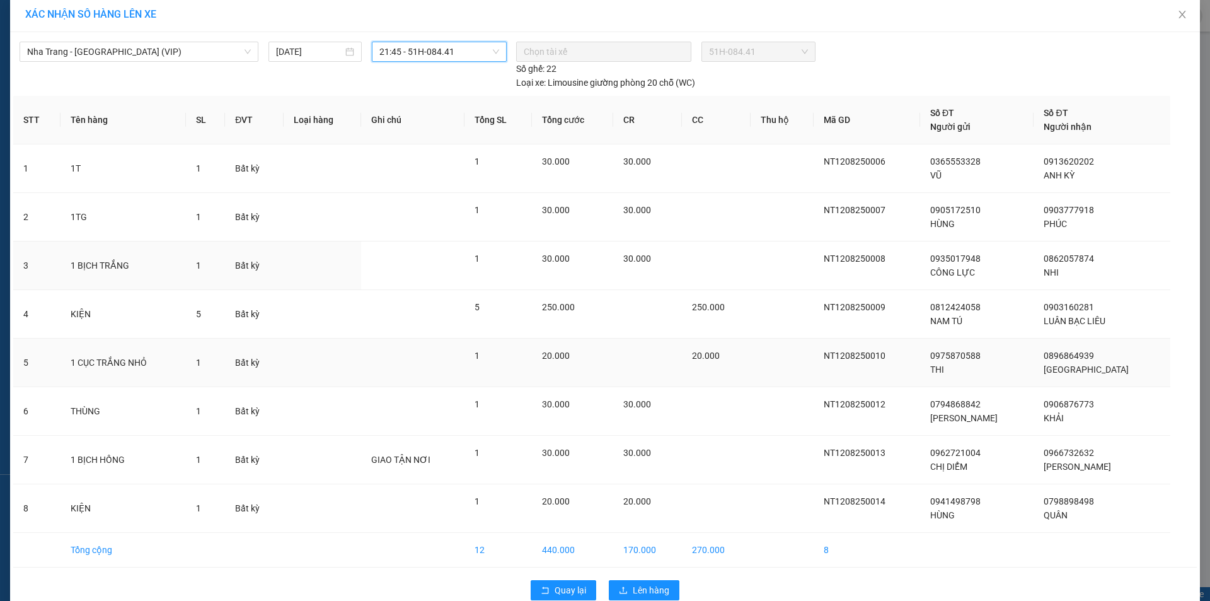
scroll to position [33, 0]
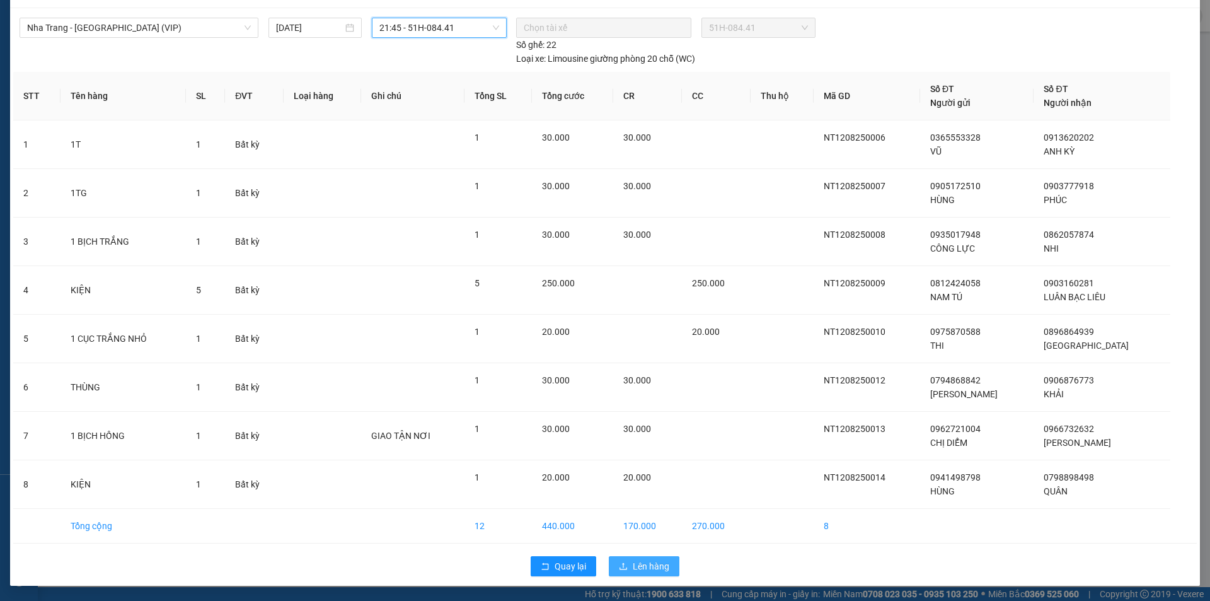
click at [662, 566] on span "Lên hàng" at bounding box center [651, 566] width 37 height 14
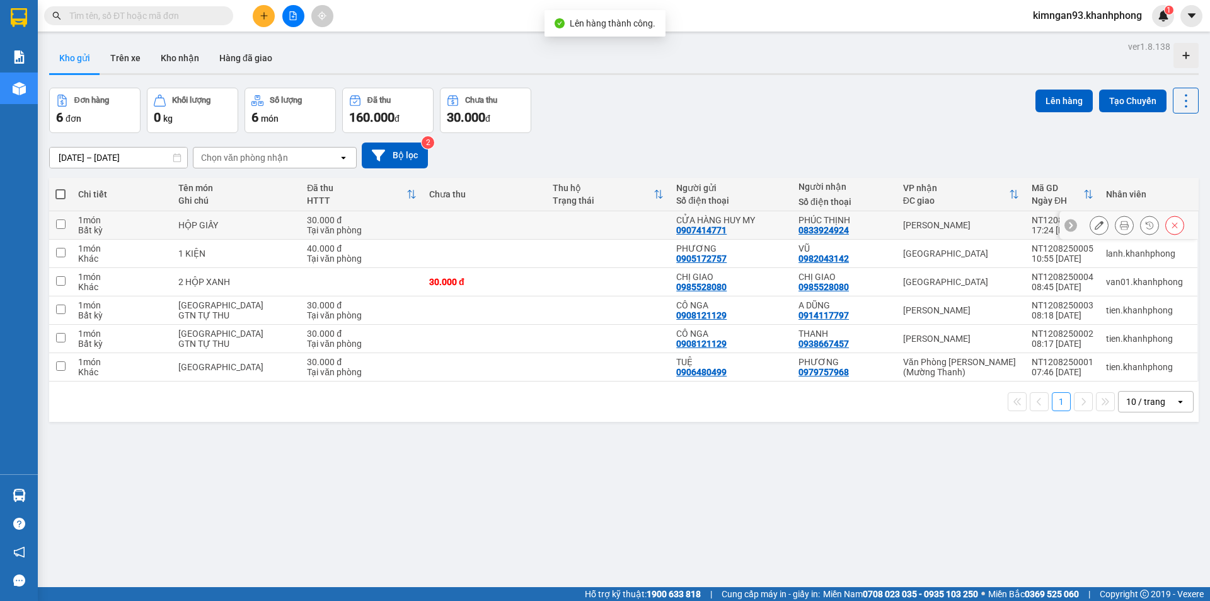
click at [924, 229] on div "[PERSON_NAME]" at bounding box center [961, 225] width 116 height 10
checkbox input "true"
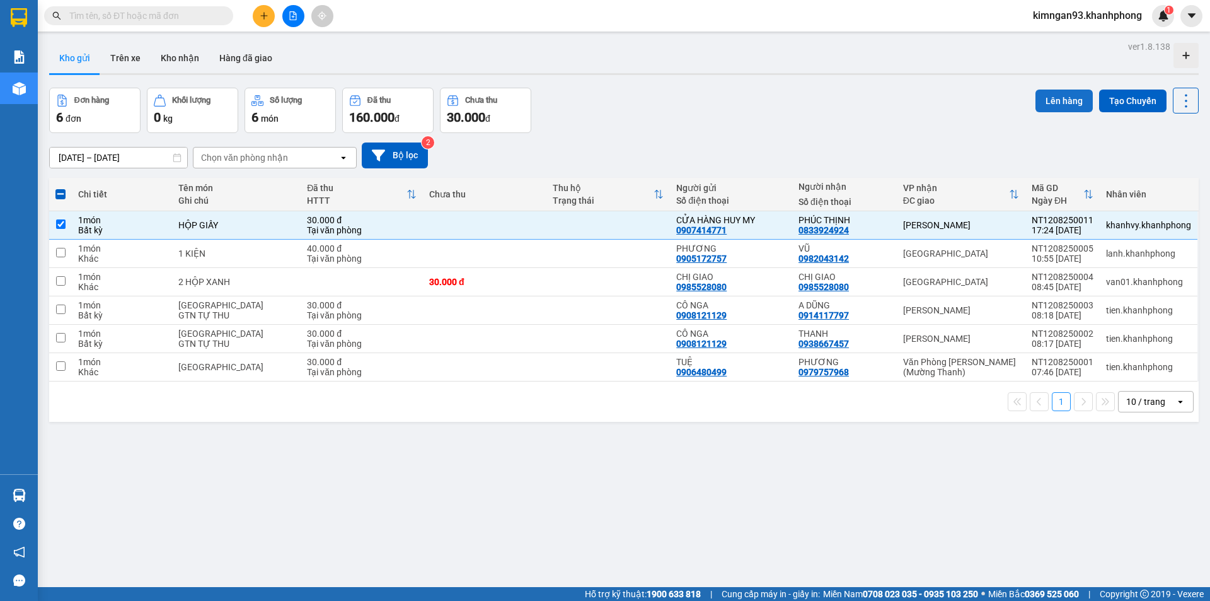
click at [1043, 102] on button "Lên hàng" at bounding box center [1063, 100] width 57 height 23
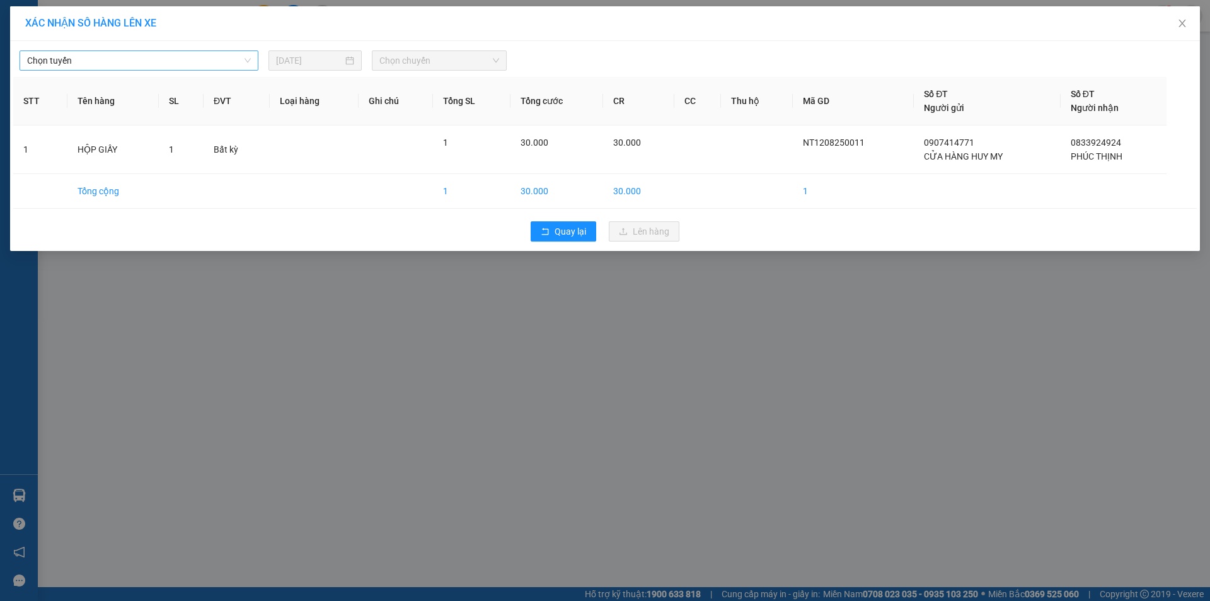
click at [154, 63] on span "Chọn tuyến" at bounding box center [139, 60] width 224 height 19
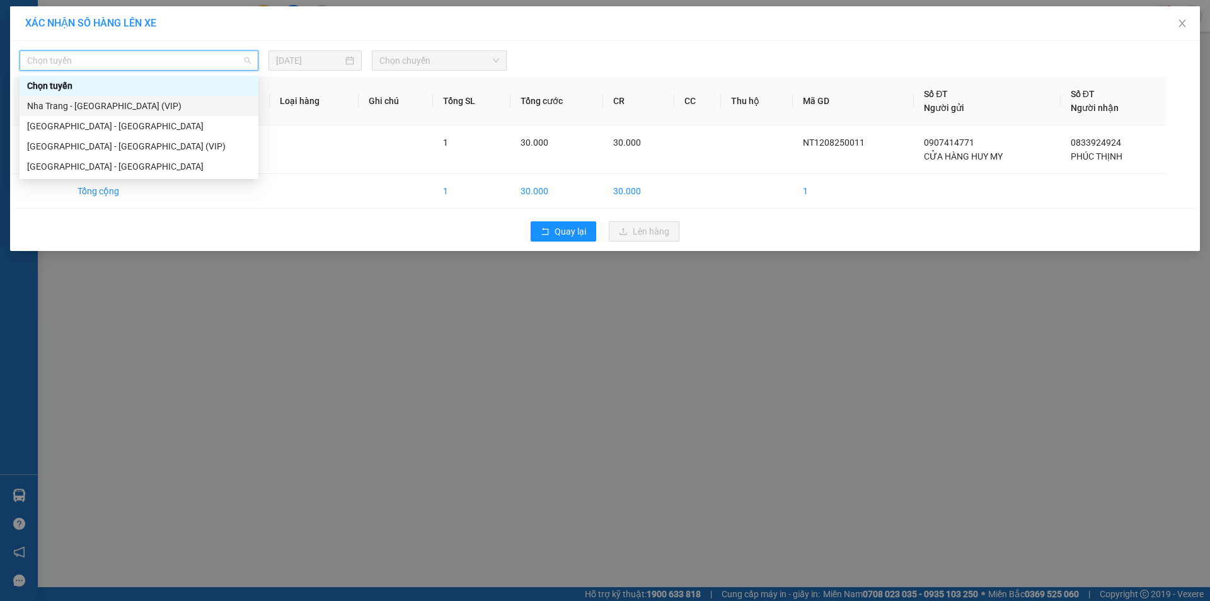
click at [125, 106] on div "Nha Trang - [GEOGRAPHIC_DATA] (VIP)" at bounding box center [139, 106] width 224 height 14
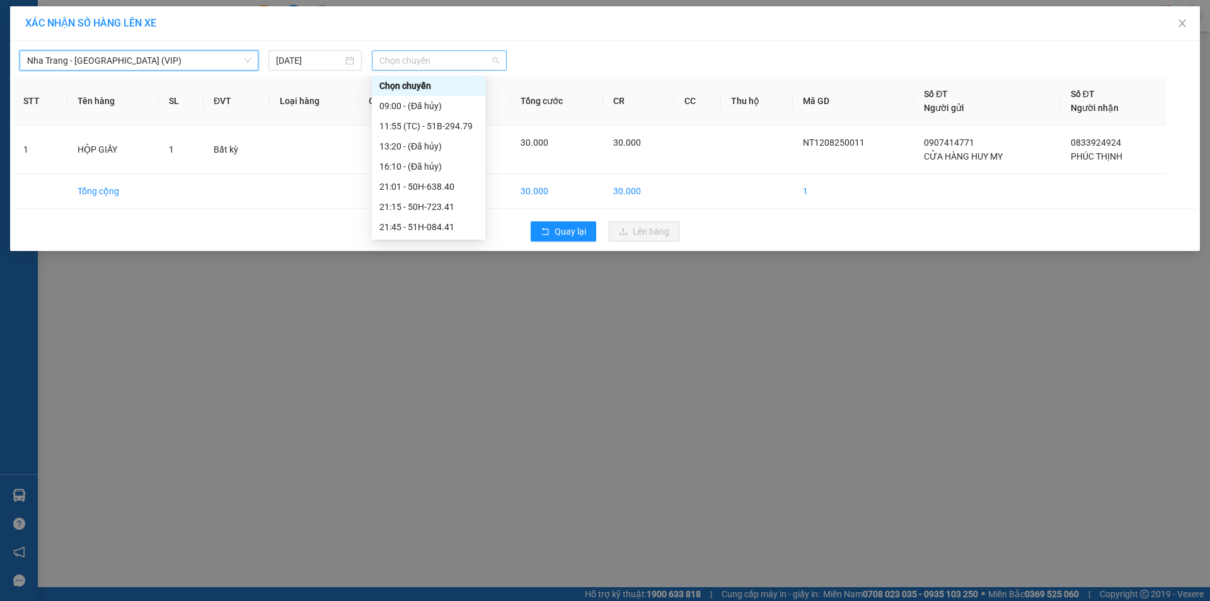
click at [440, 55] on span "Chọn chuyến" at bounding box center [439, 60] width 120 height 19
click at [304, 312] on div "XÁC NHẬN SỐ HÀNG LÊN XE [GEOGRAPHIC_DATA] - [GEOGRAPHIC_DATA] (VIP) [DATE] Chọn…" at bounding box center [605, 300] width 1210 height 601
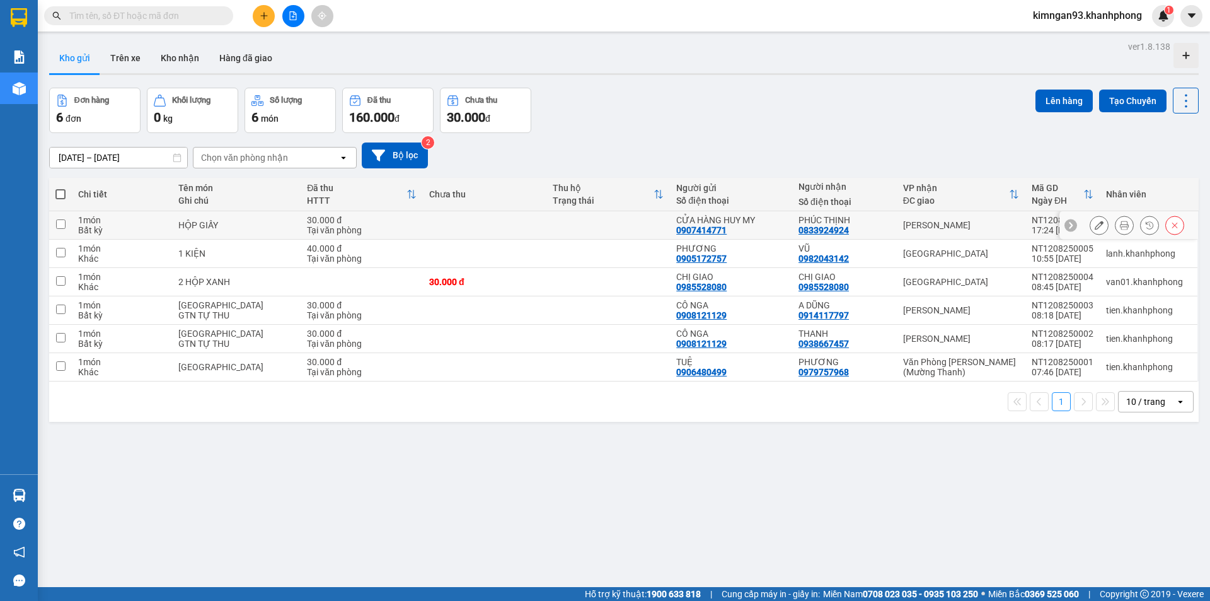
drag, startPoint x: 919, startPoint y: 227, endPoint x: 711, endPoint y: 40, distance: 279.7
click at [917, 227] on div "[PERSON_NAME]" at bounding box center [961, 225] width 116 height 10
checkbox input "true"
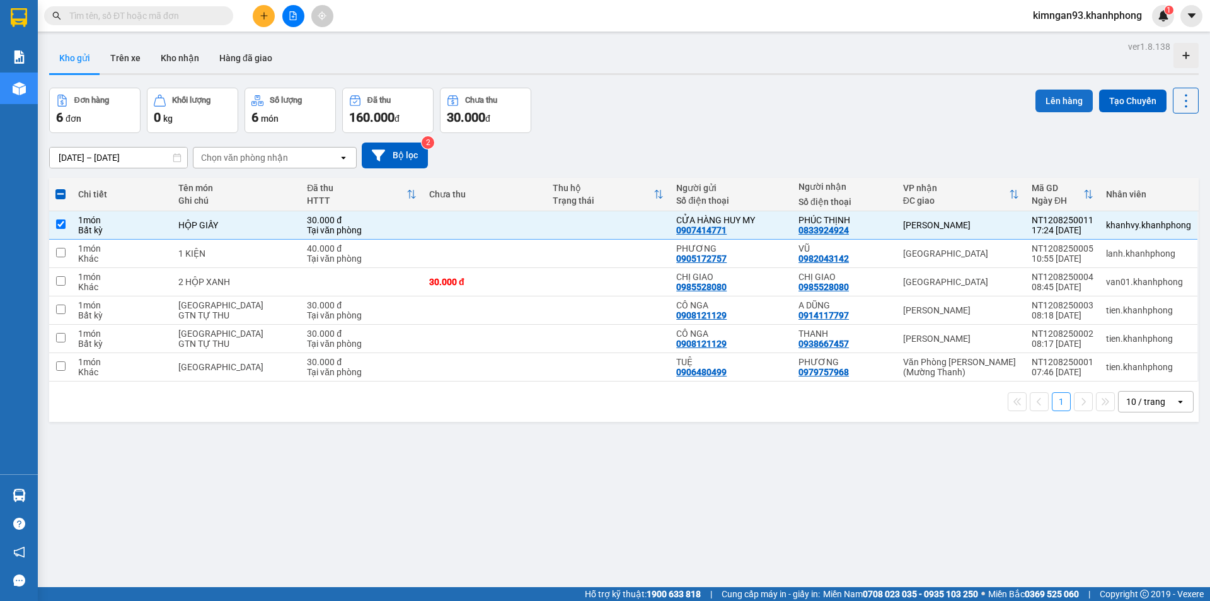
drag, startPoint x: 1049, startPoint y: 87, endPoint x: 1046, endPoint y: 93, distance: 7.0
click at [1049, 91] on div "ver 1.8.138 Kho gửi Trên xe Kho nhận Hàng đã giao Đơn hàng 6 đơn Khối lượng 0 k…" at bounding box center [623, 338] width 1159 height 601
click at [1046, 93] on button "Lên hàng" at bounding box center [1063, 100] width 57 height 23
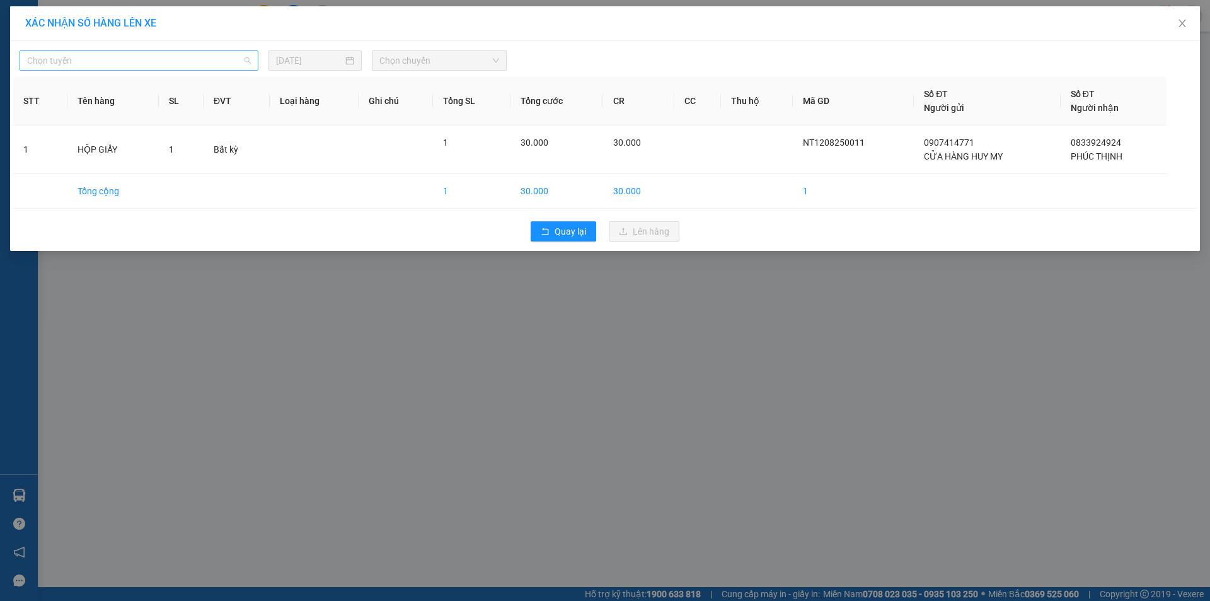
click at [184, 56] on span "Chọn tuyến" at bounding box center [139, 60] width 224 height 19
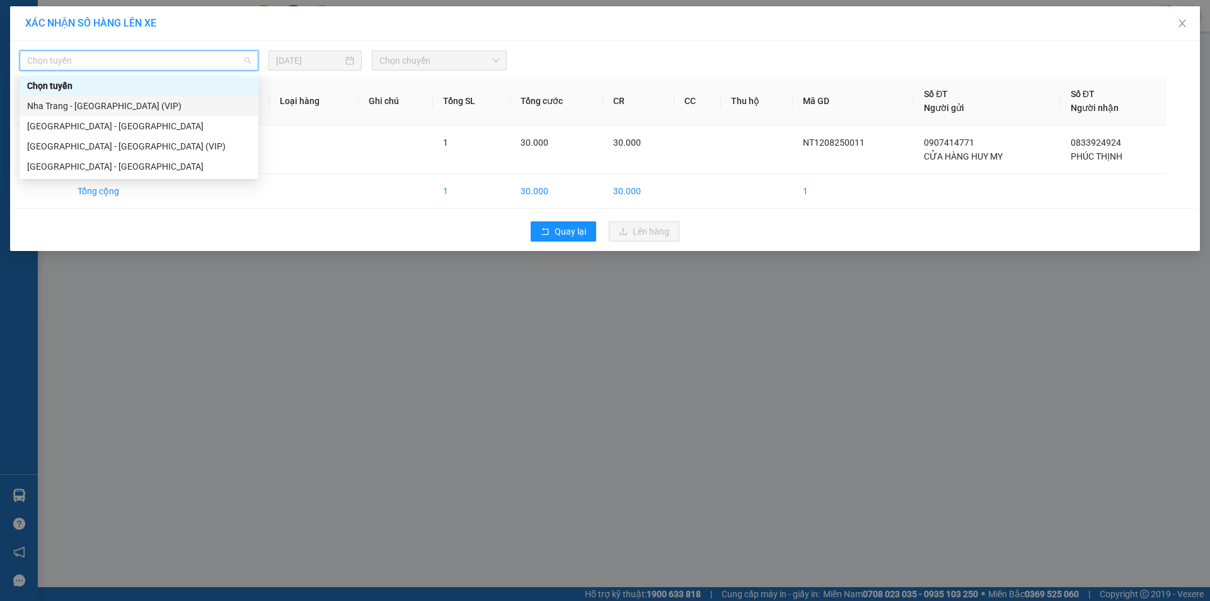
click at [110, 101] on div "Nha Trang - [GEOGRAPHIC_DATA] (VIP)" at bounding box center [139, 106] width 224 height 14
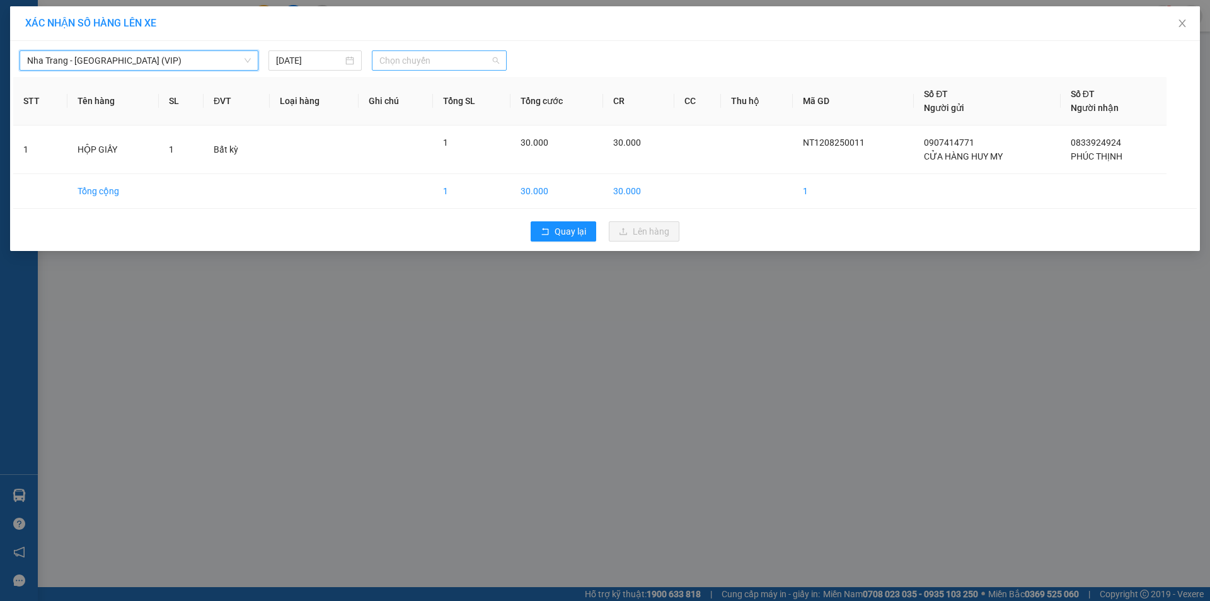
click at [425, 66] on span "Chọn chuyến" at bounding box center [439, 60] width 120 height 19
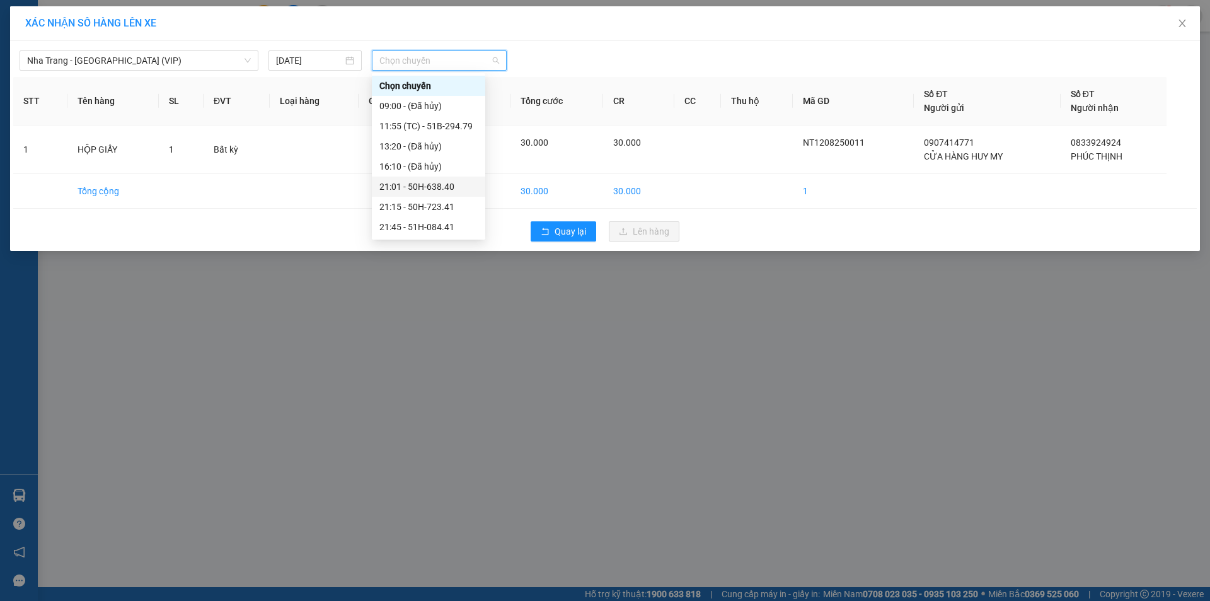
click at [406, 182] on div "21:01 - 50H-638.40" at bounding box center [428, 187] width 98 height 14
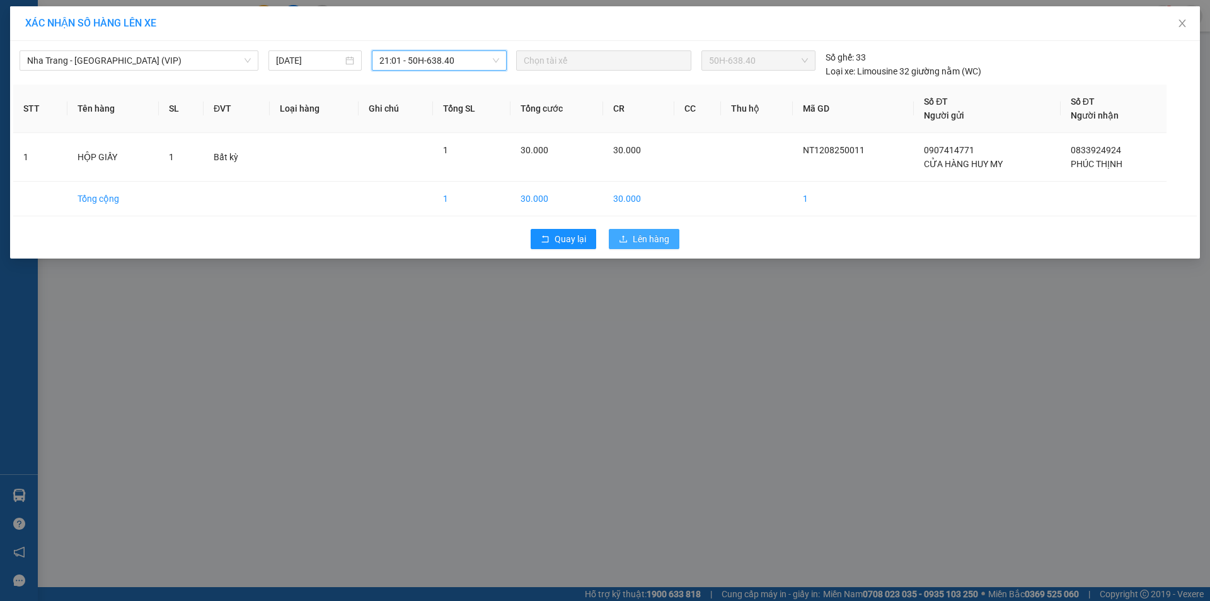
click at [664, 244] on span "Lên hàng" at bounding box center [651, 239] width 37 height 14
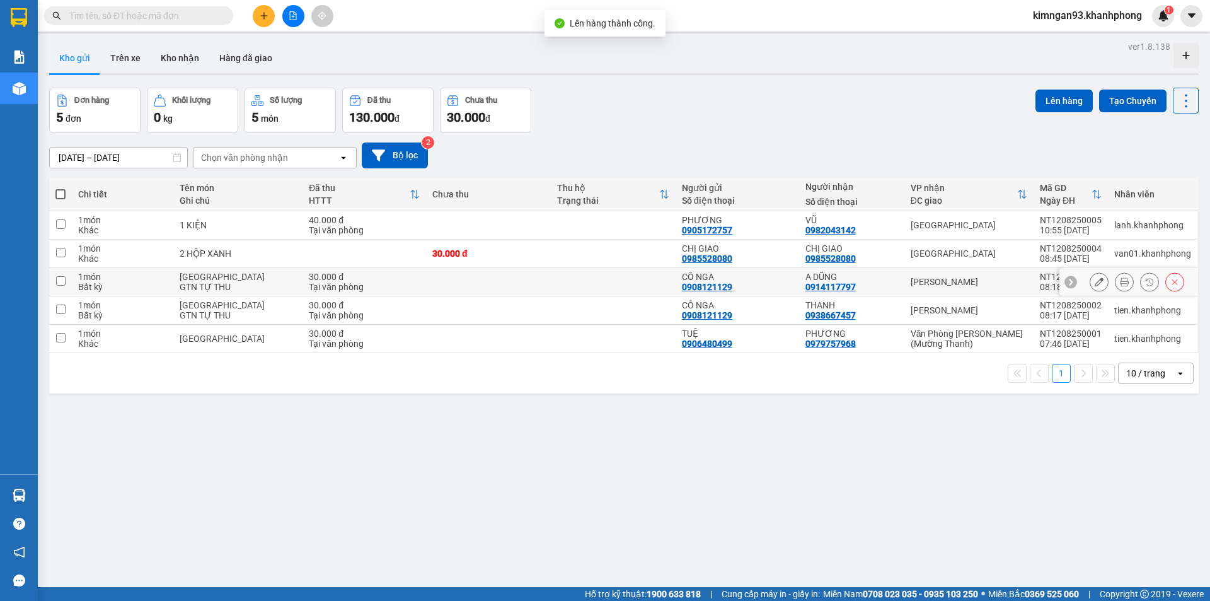
click at [950, 285] on div "[PERSON_NAME]" at bounding box center [969, 282] width 117 height 10
checkbox input "true"
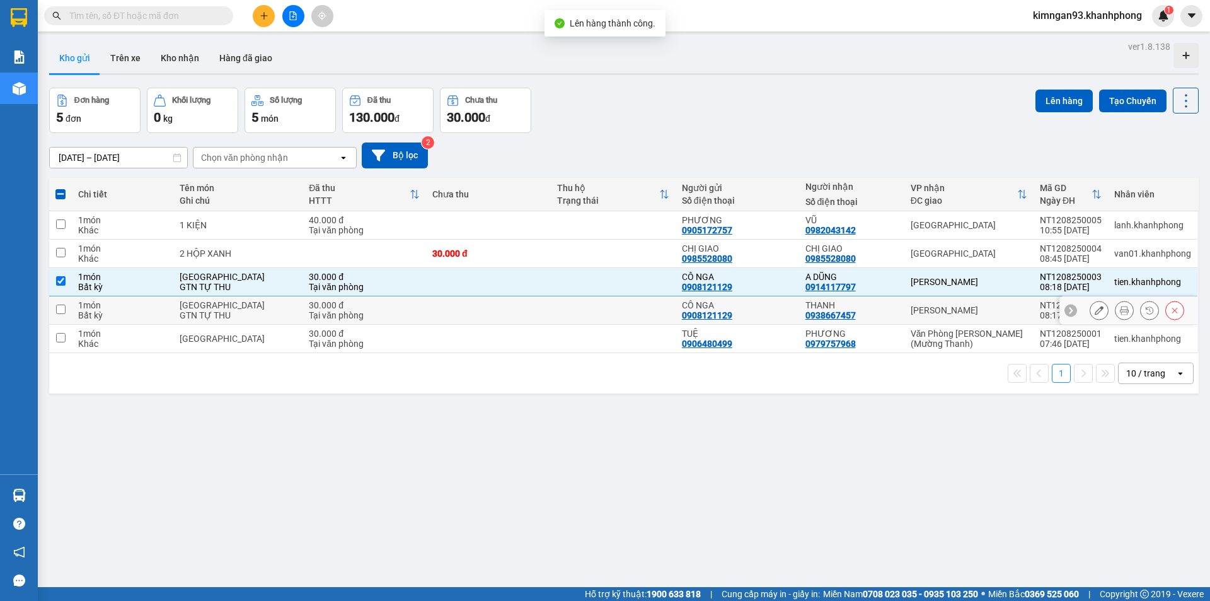
click at [931, 314] on div "[PERSON_NAME]" at bounding box center [969, 310] width 117 height 10
checkbox input "true"
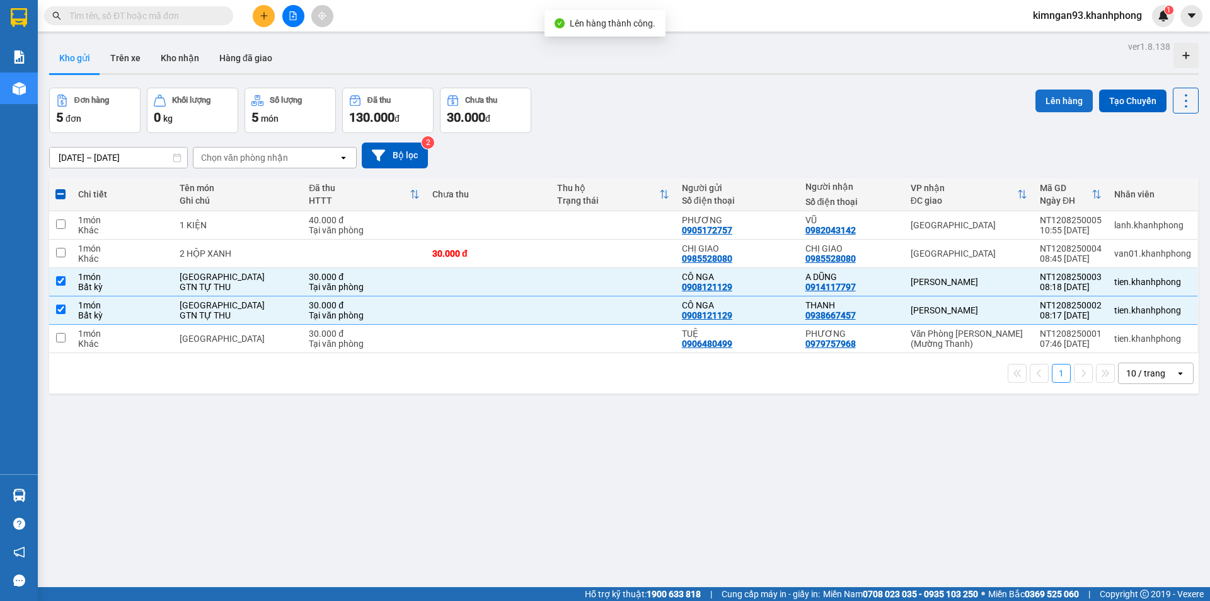
click at [1050, 90] on button "Lên hàng" at bounding box center [1063, 100] width 57 height 23
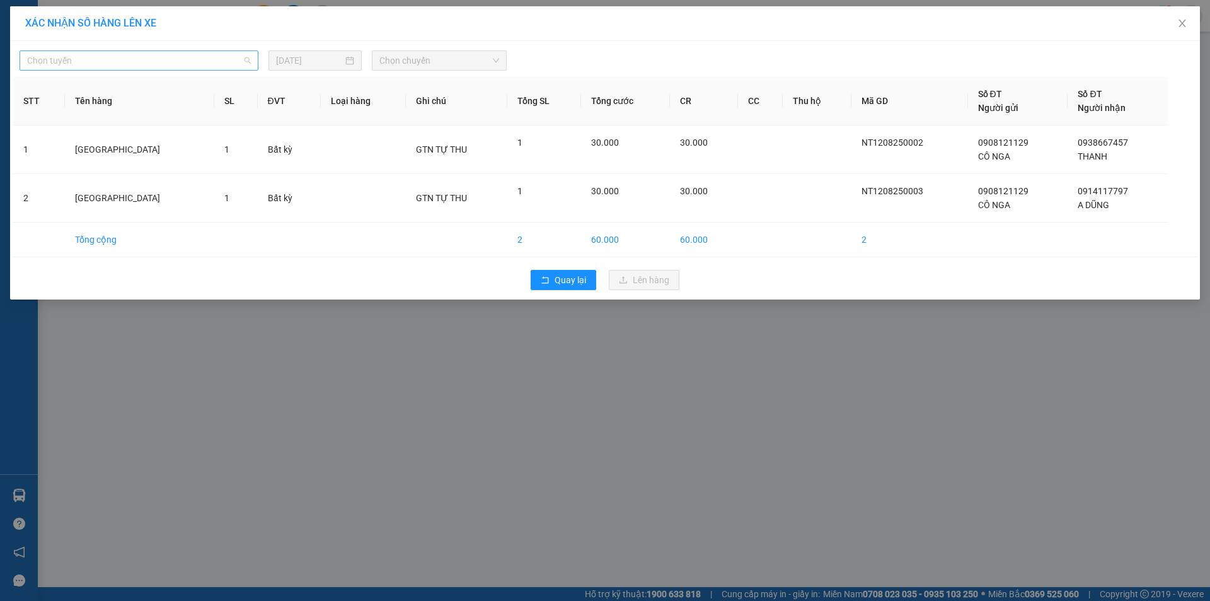
click at [150, 58] on span "Chọn tuyến" at bounding box center [139, 60] width 224 height 19
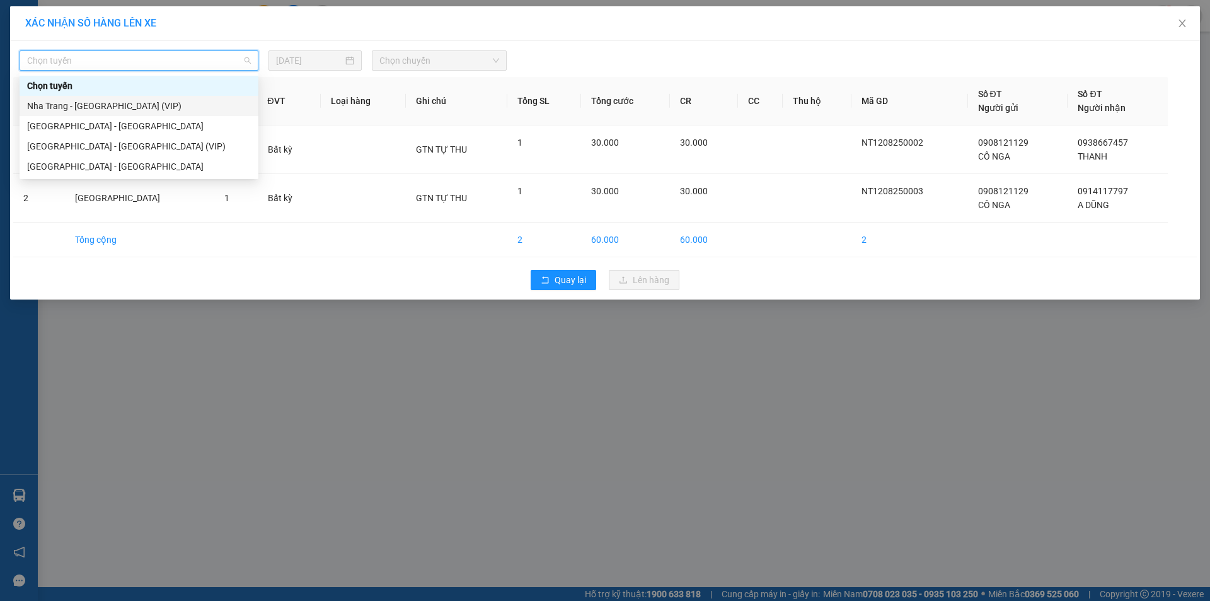
click at [103, 105] on div "Nha Trang - [GEOGRAPHIC_DATA] (VIP)" at bounding box center [139, 106] width 224 height 14
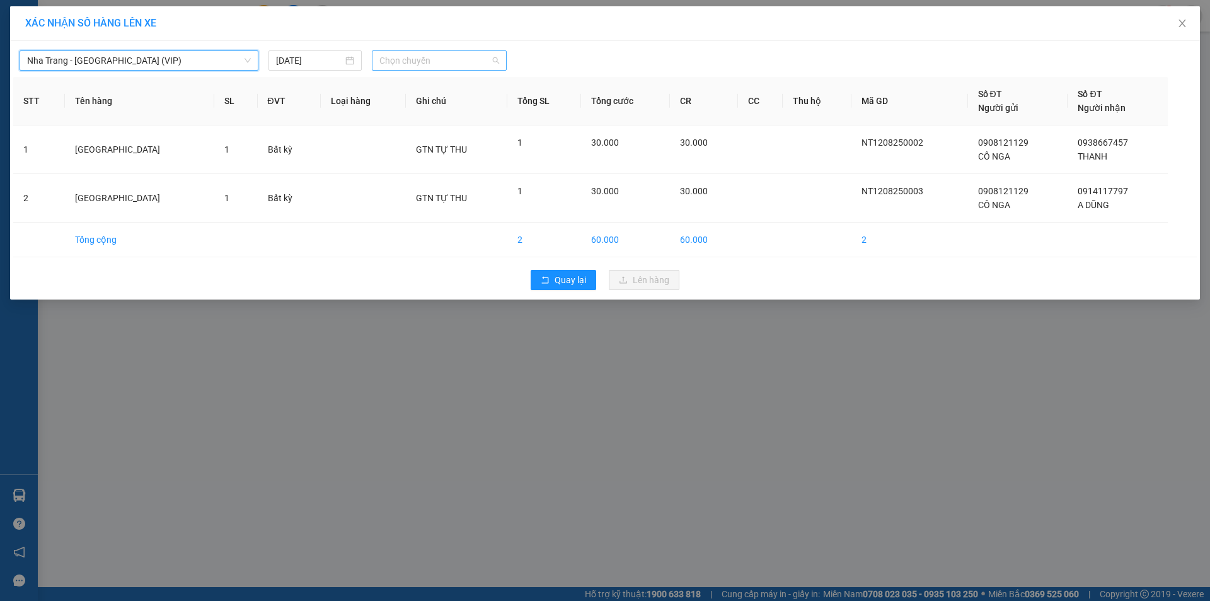
click at [458, 56] on span "Chọn chuyến" at bounding box center [439, 60] width 120 height 19
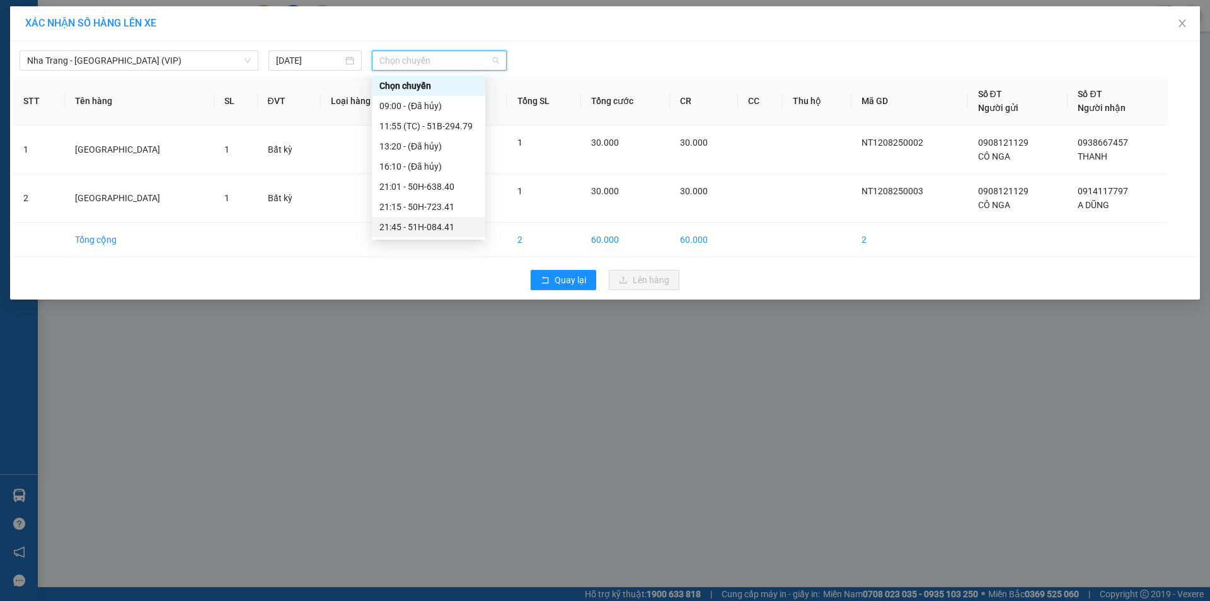
click at [397, 223] on div "21:45 - 51H-084.41" at bounding box center [428, 227] width 98 height 14
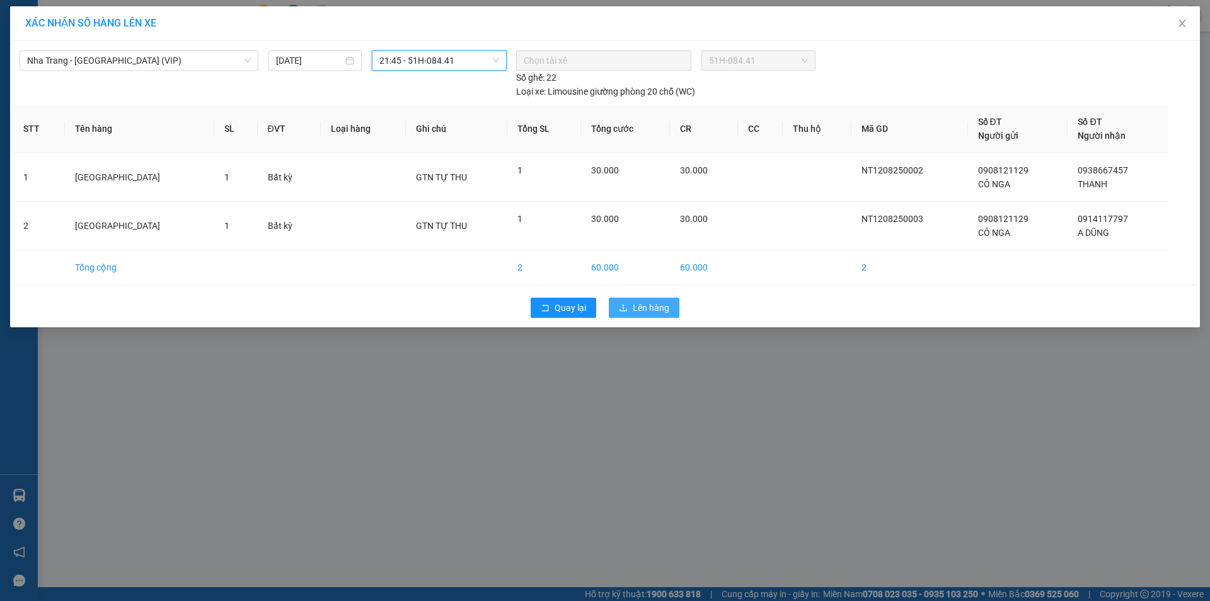
click at [651, 311] on span "Lên hàng" at bounding box center [651, 308] width 37 height 14
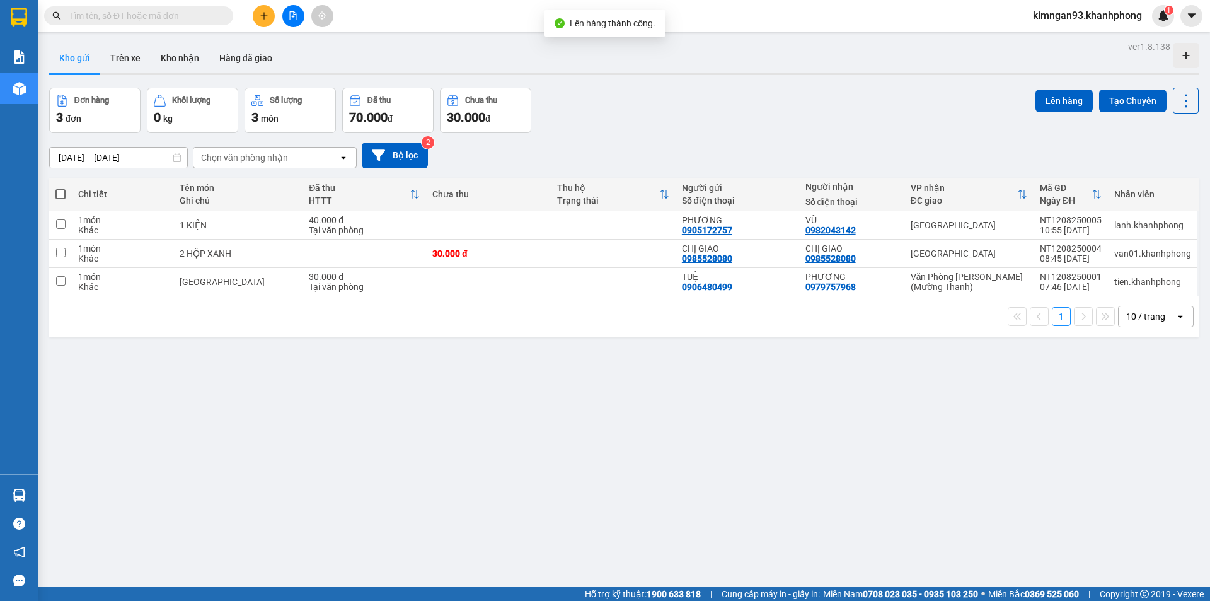
click at [814, 117] on div "Đơn hàng 3 đơn Khối lượng 0 kg Số lượng 3 món Đã thu 70.000 đ Chưa thu 30.000 đ…" at bounding box center [623, 110] width 1149 height 45
click at [819, 374] on div "ver 1.8.138 Kho gửi Trên xe Kho nhận Hàng đã giao Đơn hàng 3 đơn Khối lượng 0 k…" at bounding box center [623, 338] width 1159 height 601
